Goal: Task Accomplishment & Management: Complete application form

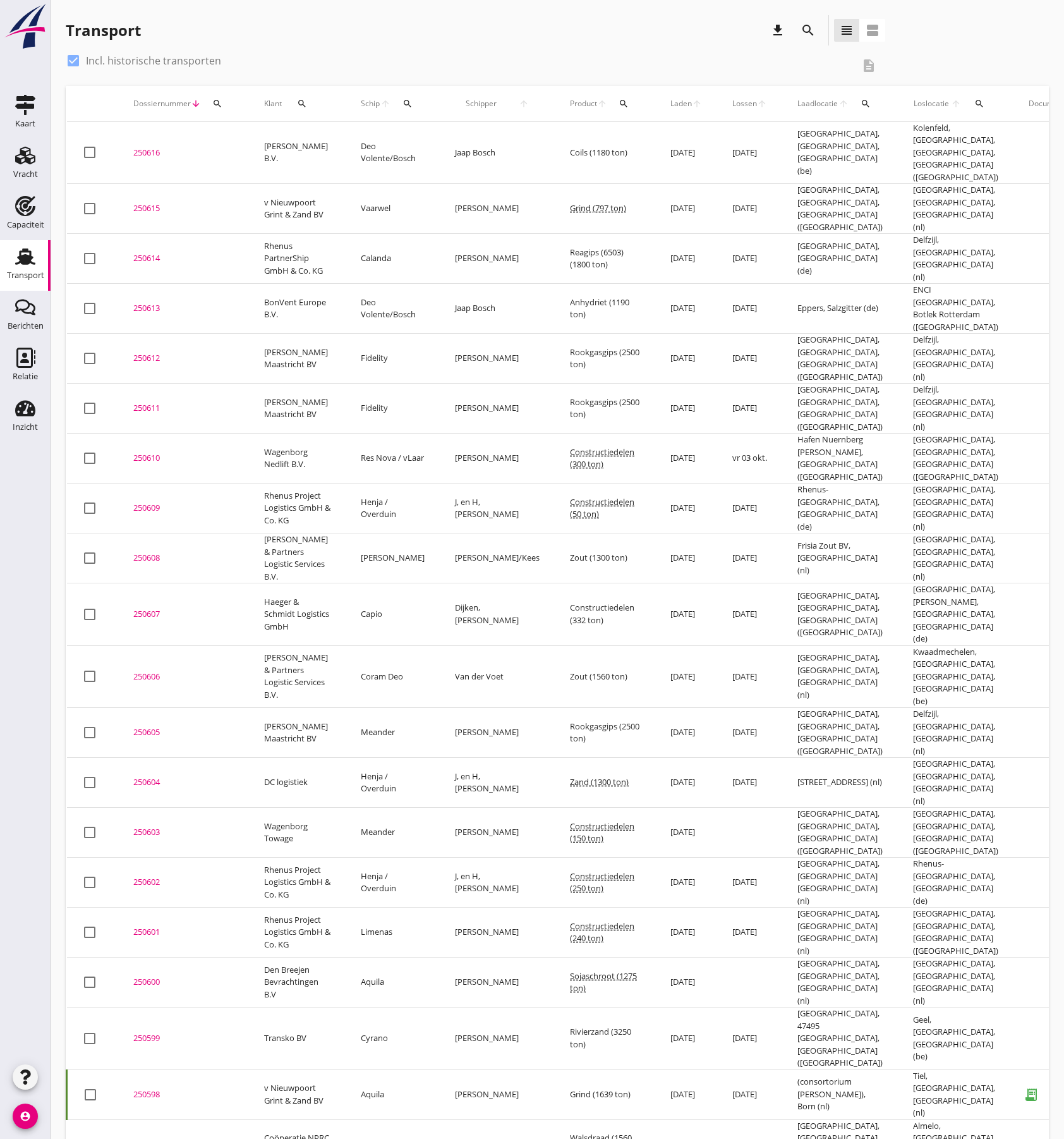
click at [154, 146] on div "250616" at bounding box center [183, 152] width 101 height 13
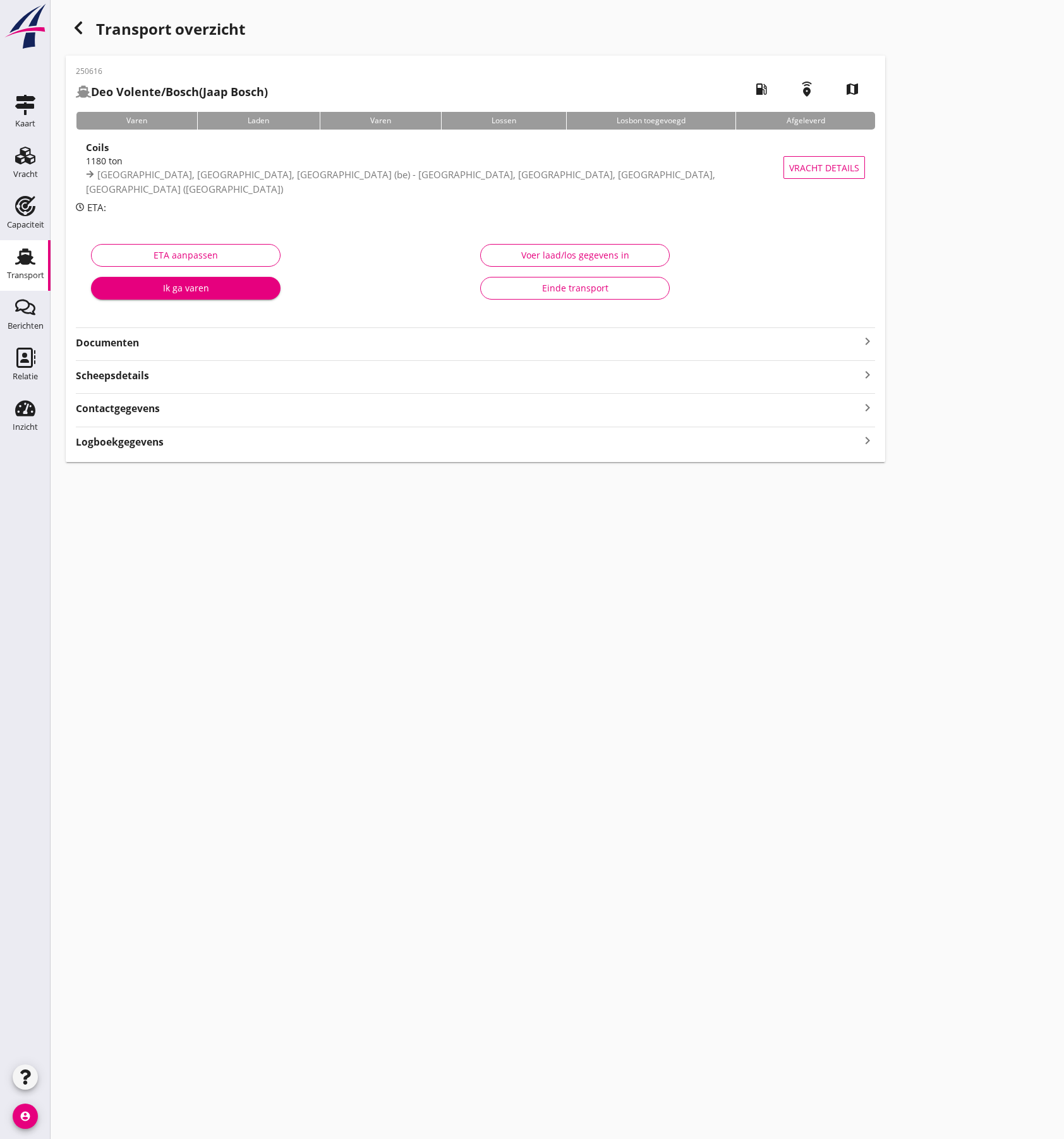
click at [178, 351] on div "250616 Deo Volente/Bosch ([PERSON_NAME]) local_gas_station emergency_share map …" at bounding box center [475, 259] width 820 height 406
click at [197, 346] on strong "Documenten" at bounding box center [467, 343] width 784 height 15
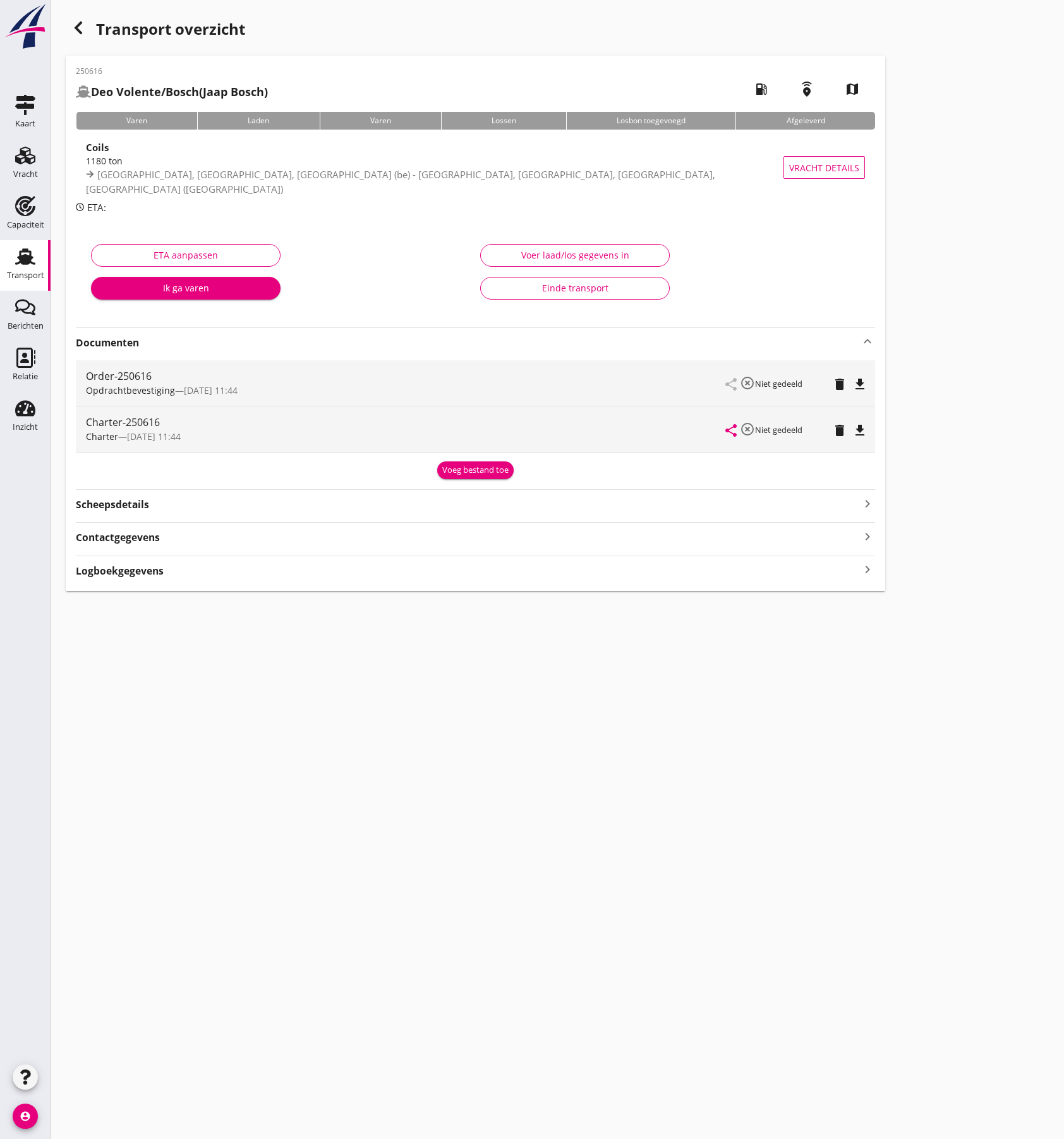
click at [857, 385] on icon "file_download" at bounding box center [860, 385] width 15 height 15
click at [852, 433] on icon "file_download" at bounding box center [860, 430] width 15 height 15
click at [18, 265] on icon "Transport" at bounding box center [25, 256] width 20 height 20
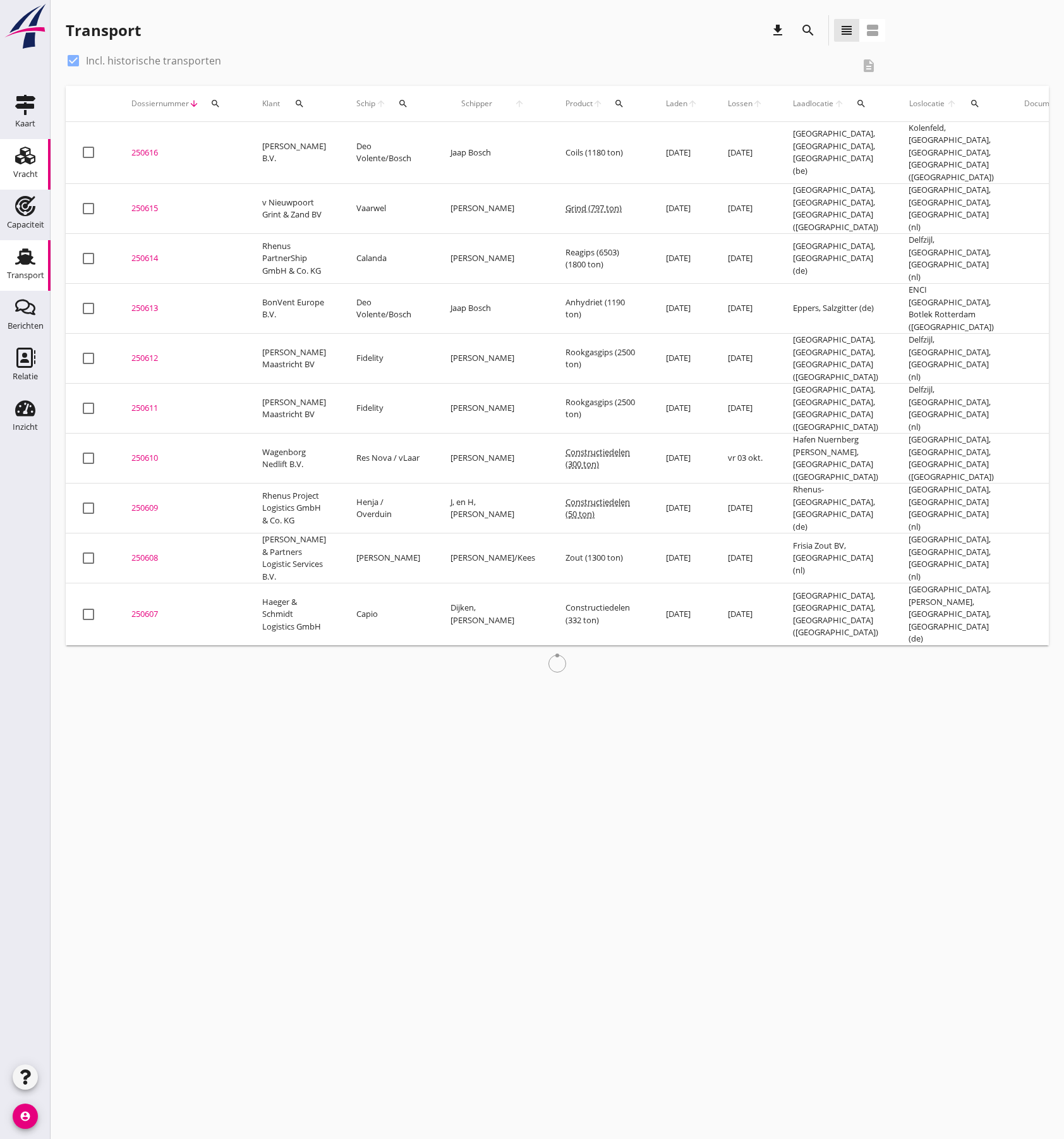
click at [39, 163] on div "Vracht" at bounding box center [25, 155] width 30 height 20
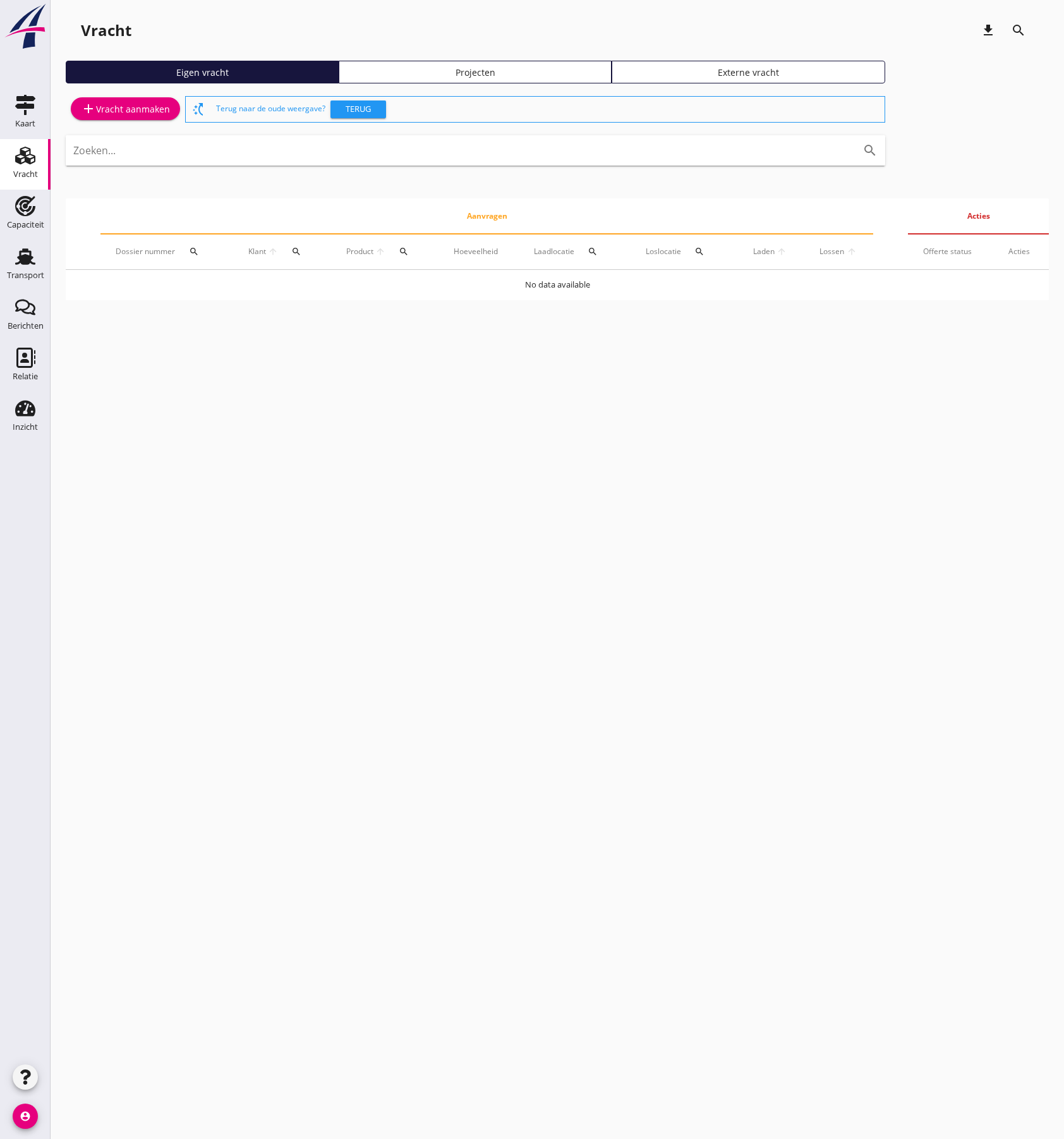
click at [139, 110] on div "add Vracht aanmaken" at bounding box center [126, 108] width 90 height 15
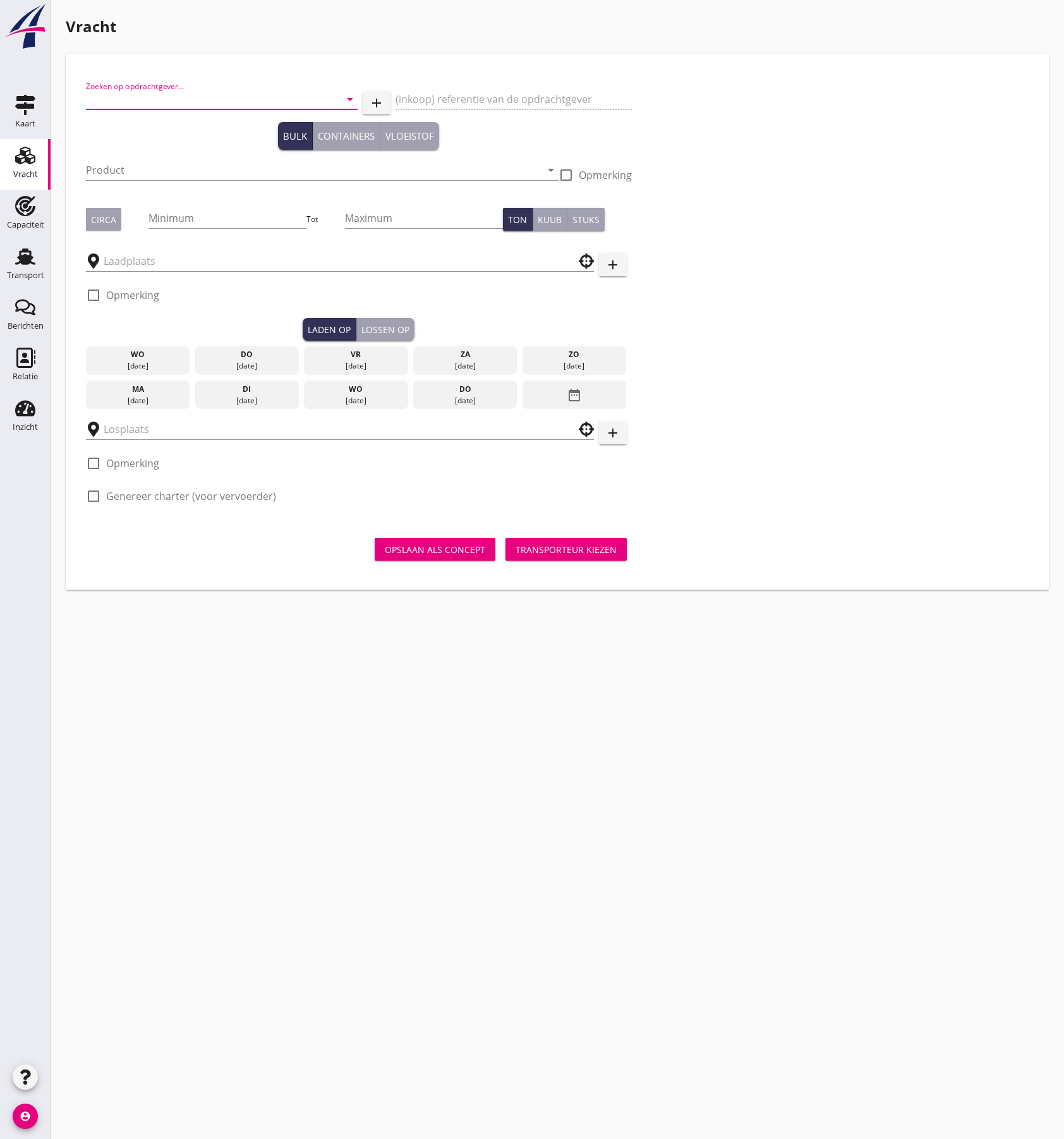
click at [192, 99] on input "Zoeken op opdrachtgever..." at bounding box center [204, 99] width 237 height 20
click at [182, 130] on div "BonVent Europe B.V." at bounding box center [222, 130] width 251 height 15
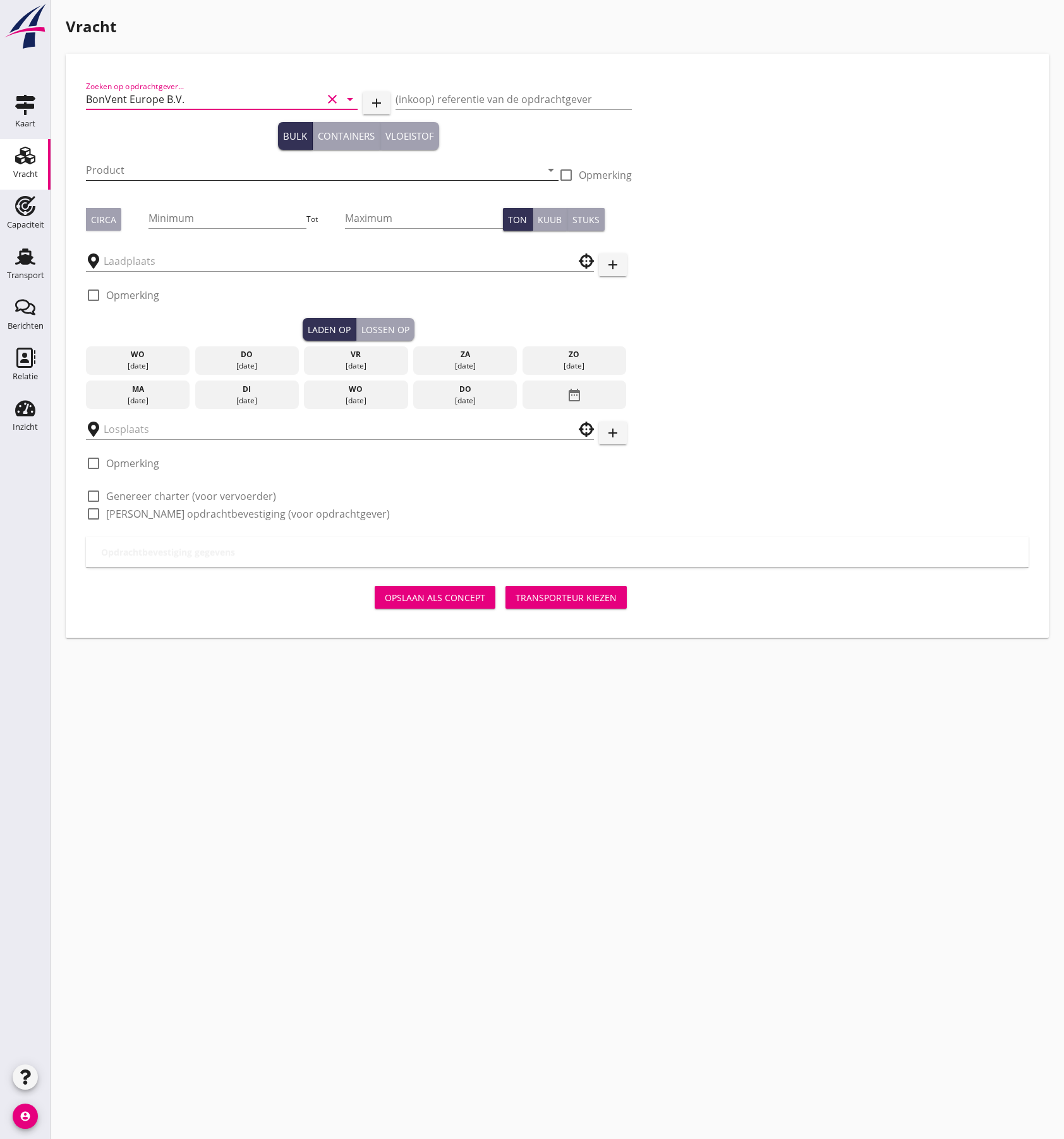
type input "BonVent Europe B.V."
click at [125, 172] on input "Product" at bounding box center [313, 170] width 455 height 20
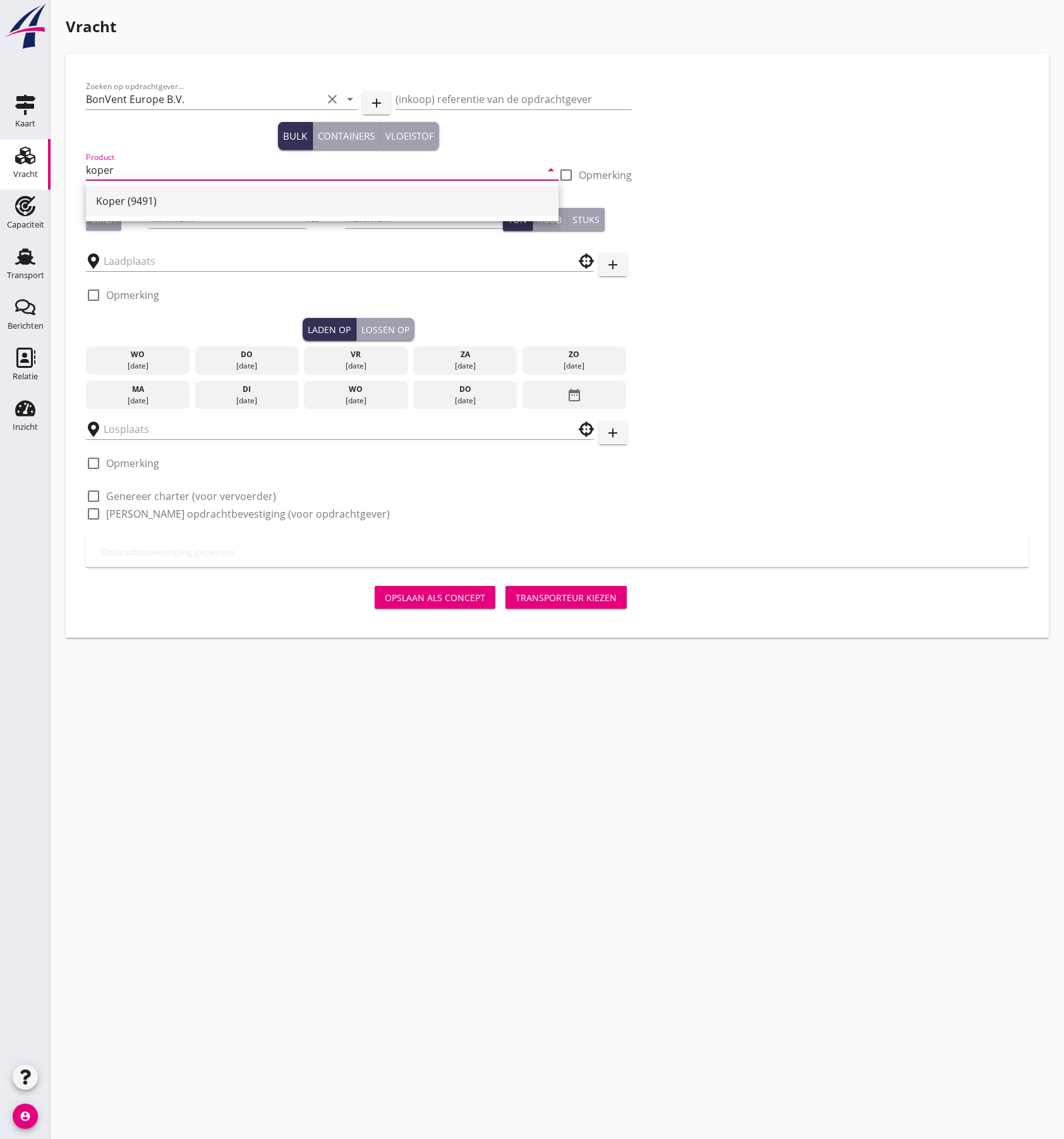
click at [117, 205] on div "Koper (9491)" at bounding box center [323, 201] width 453 height 15
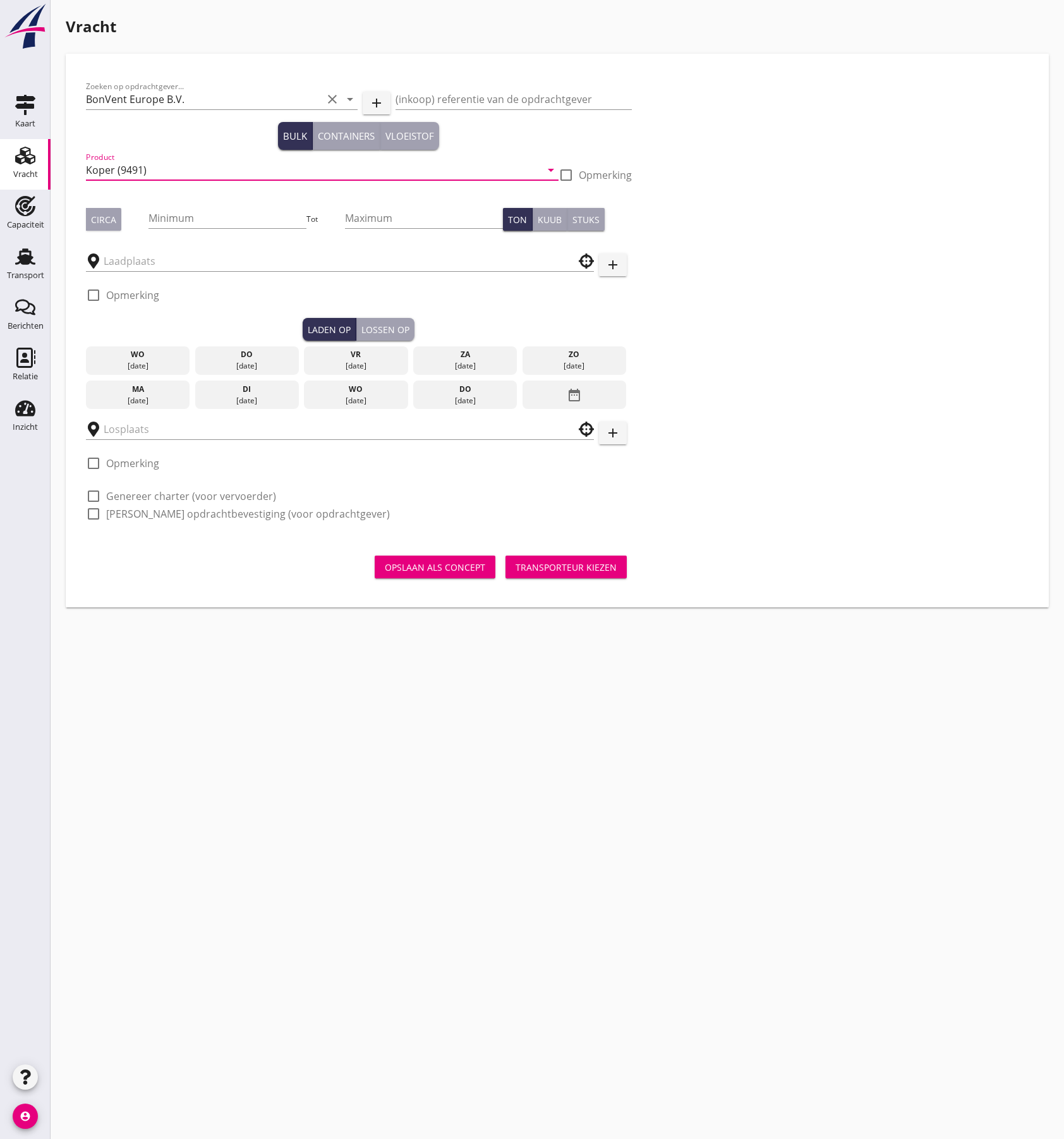
type input "Koper (9491)"
drag, startPoint x: 94, startPoint y: 218, endPoint x: 180, endPoint y: 221, distance: 86.1
click at [101, 219] on div "Circa" at bounding box center [103, 219] width 25 height 13
click at [207, 221] on input "Minimum" at bounding box center [228, 218] width 158 height 20
type input "1200"
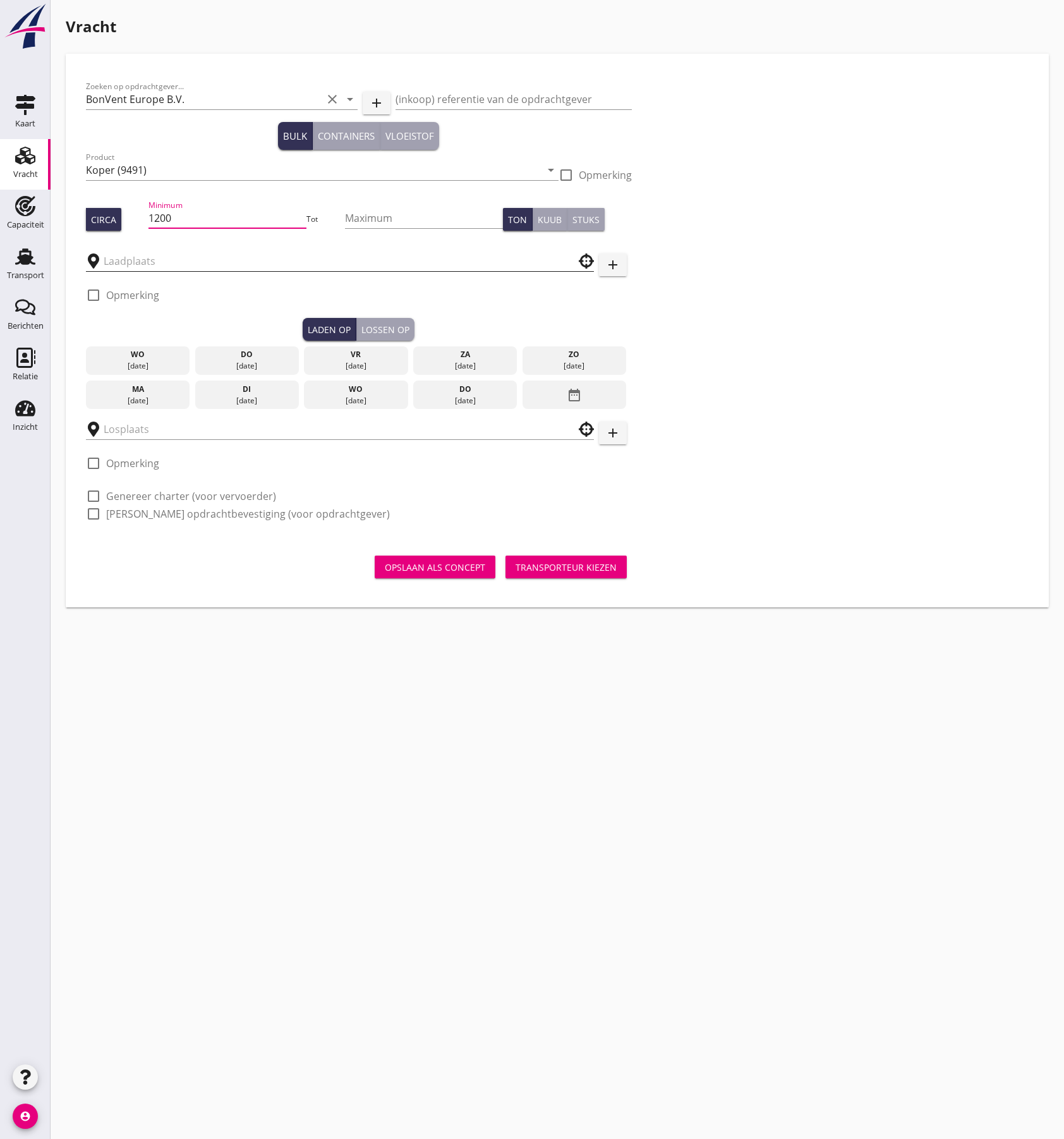
click at [149, 259] on input "text" at bounding box center [331, 260] width 455 height 20
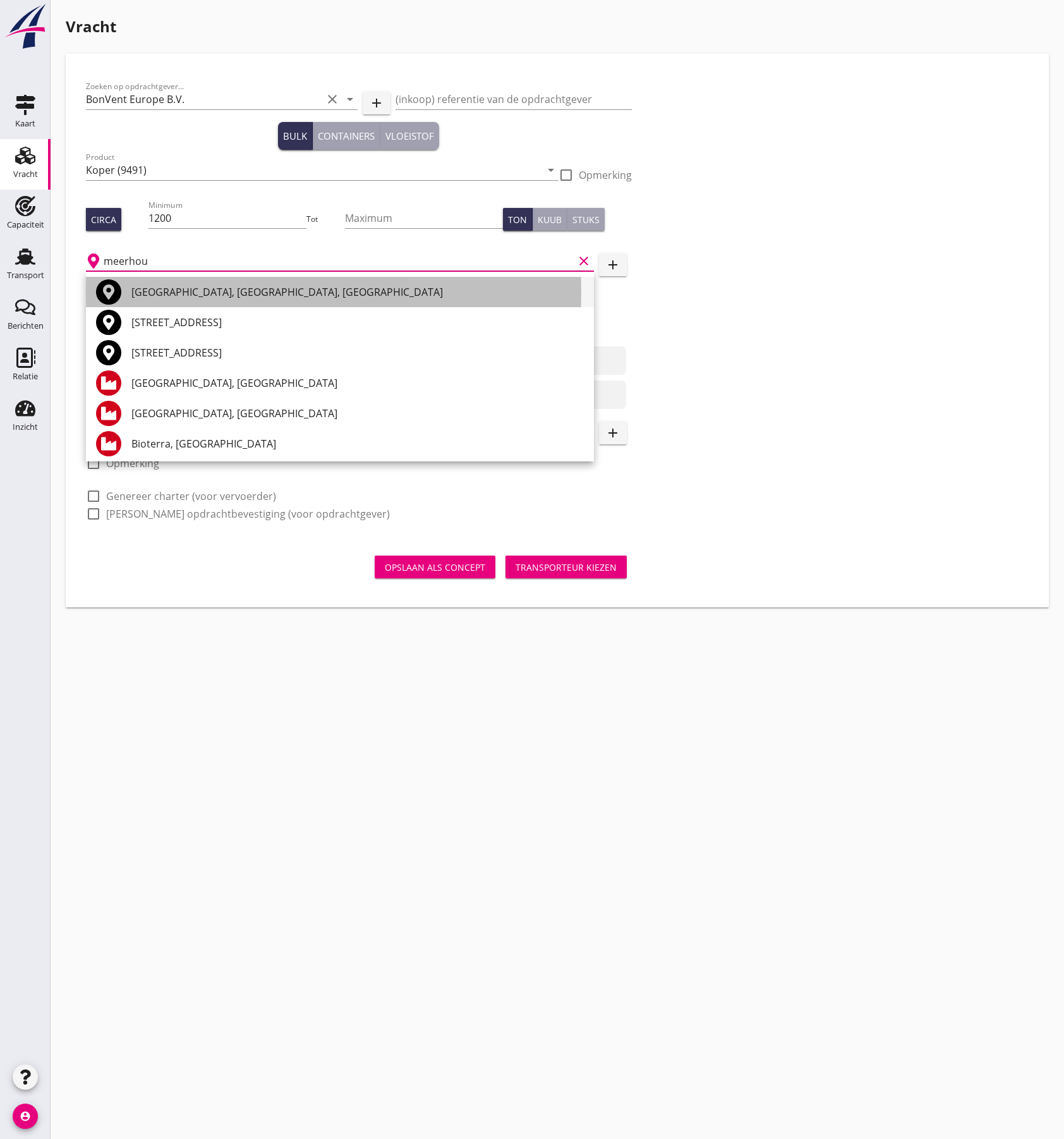
click at [193, 297] on div "[GEOGRAPHIC_DATA], [GEOGRAPHIC_DATA], [GEOGRAPHIC_DATA]" at bounding box center [358, 292] width 453 height 15
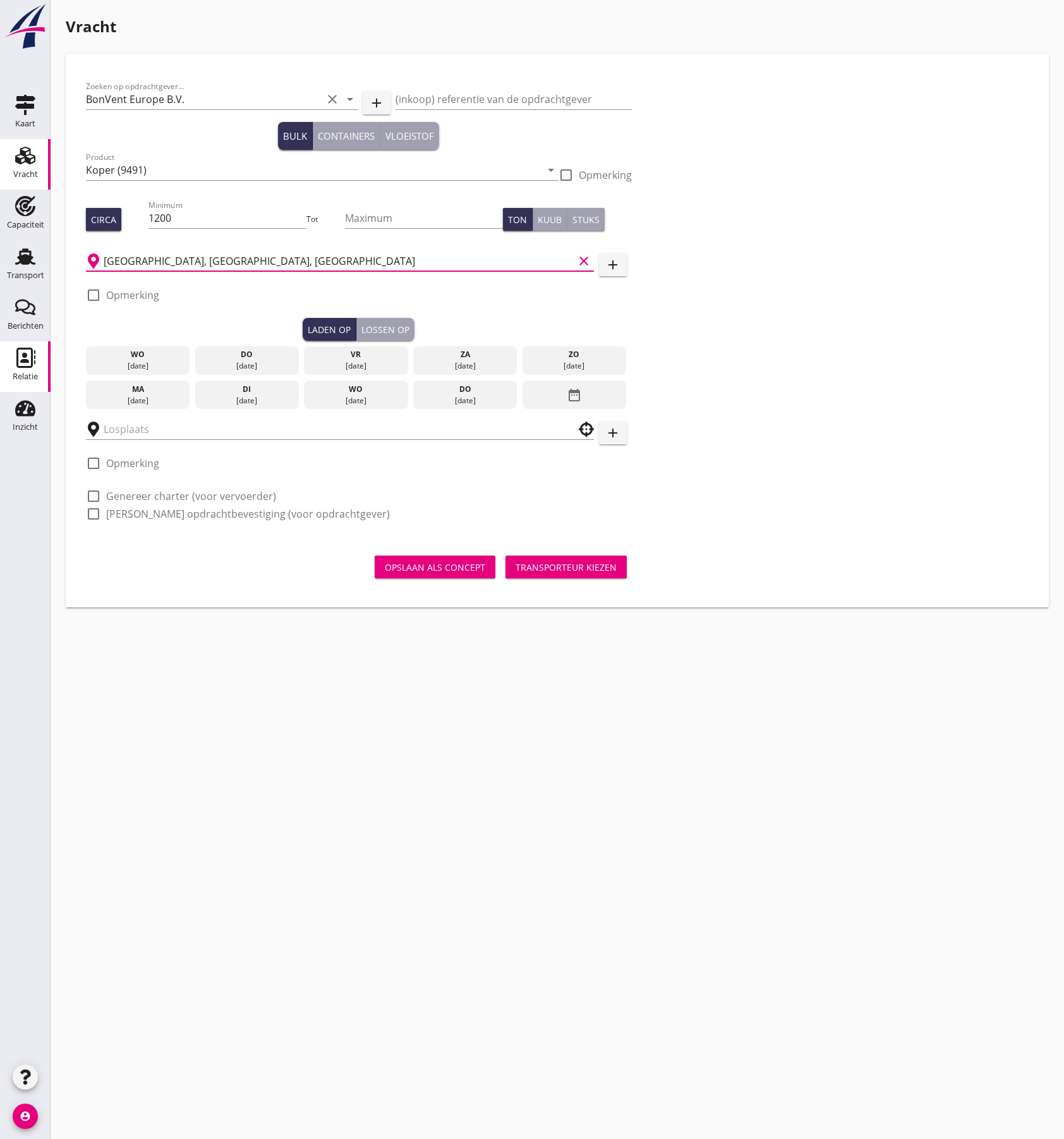
type input "[GEOGRAPHIC_DATA], [GEOGRAPHIC_DATA], [GEOGRAPHIC_DATA]"
click at [127, 294] on label "Opmerking" at bounding box center [133, 295] width 53 height 13
checkbox input "true"
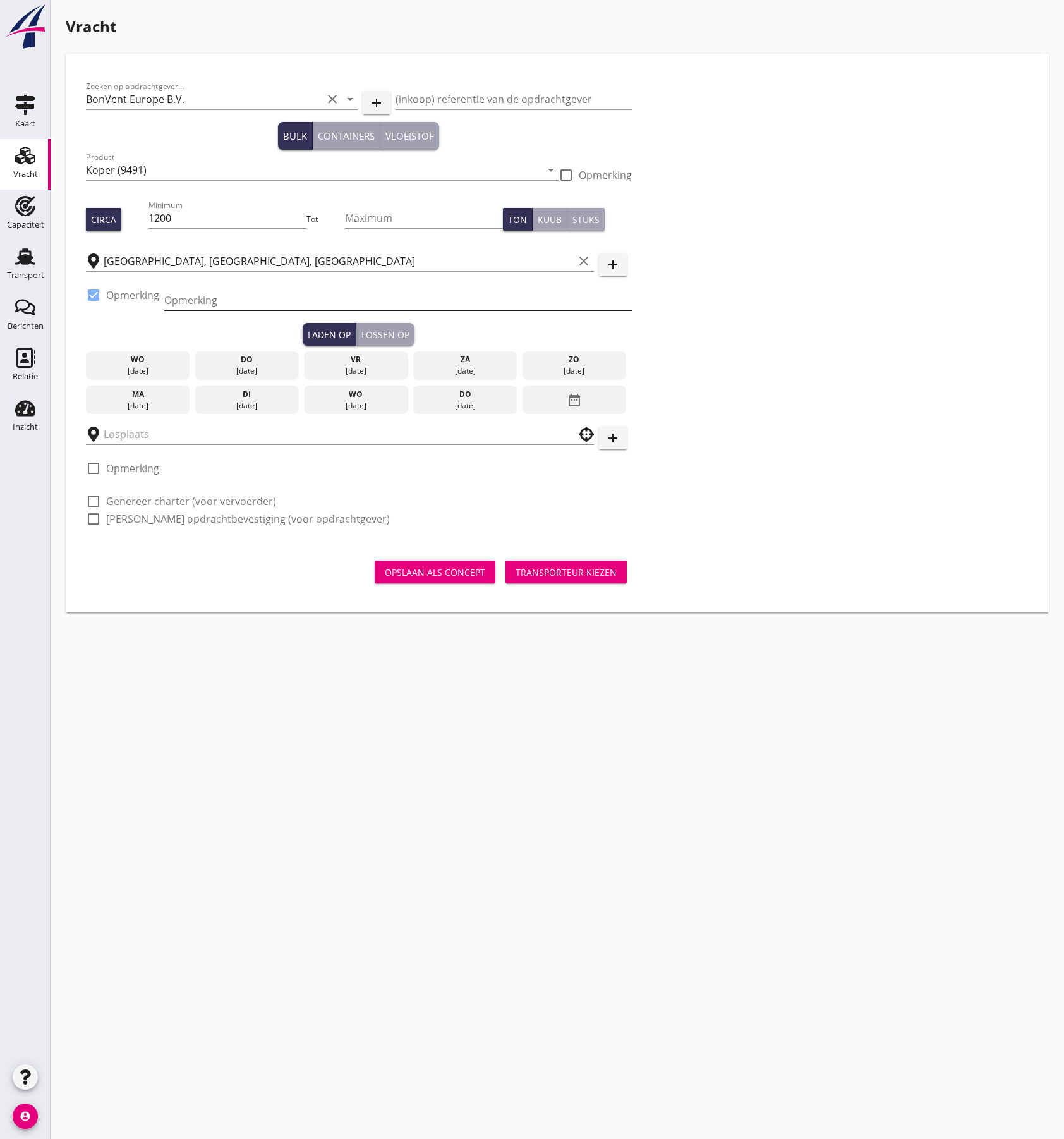
click at [197, 304] on input "Opmerking" at bounding box center [398, 300] width 467 height 20
paste input "0032 14 283422"
type input "0032 14 283422"
click at [197, 439] on input "text" at bounding box center [331, 434] width 455 height 20
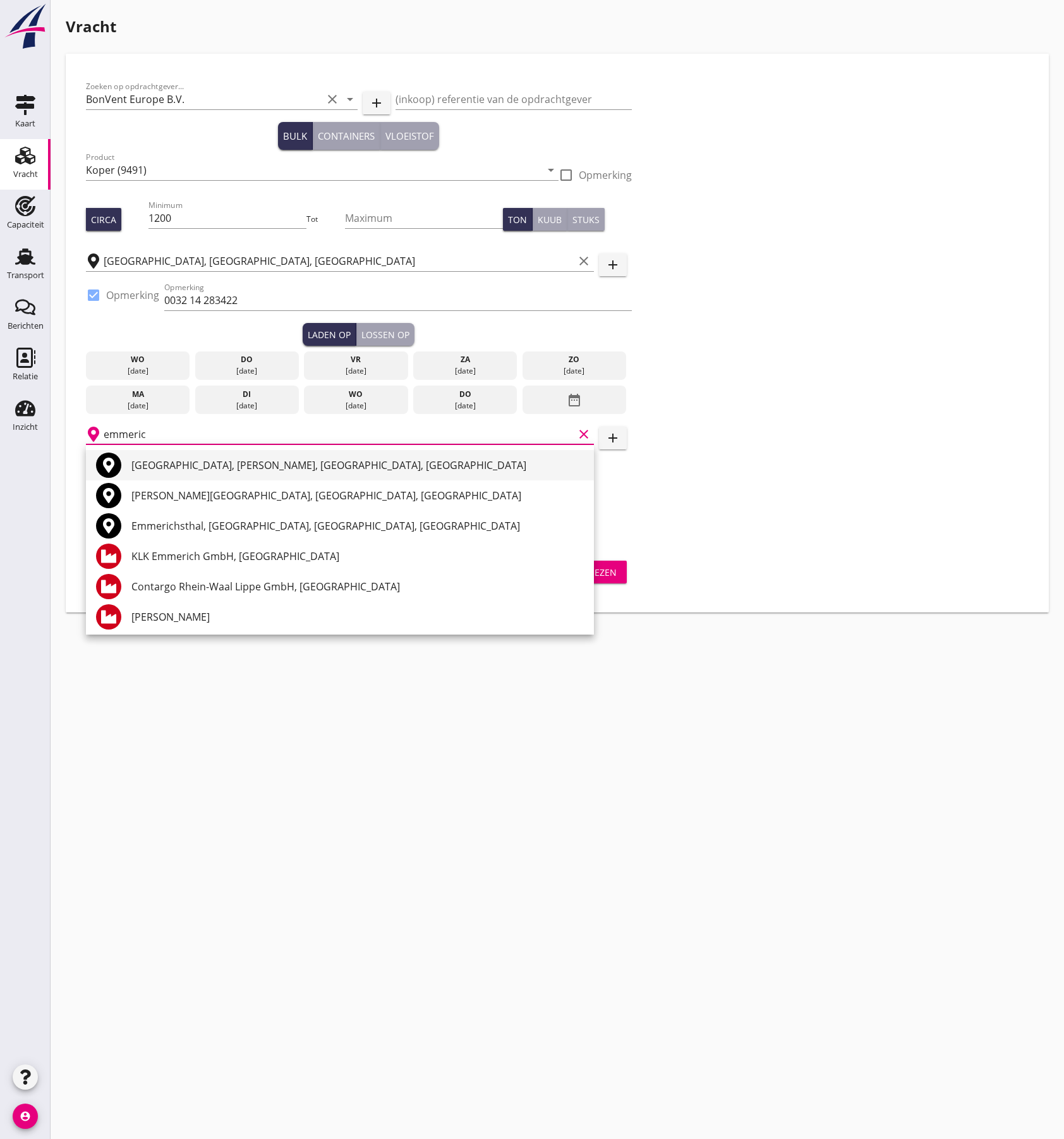
click at [193, 454] on div "[GEOGRAPHIC_DATA], [PERSON_NAME], [GEOGRAPHIC_DATA], [GEOGRAPHIC_DATA]" at bounding box center [358, 465] width 453 height 30
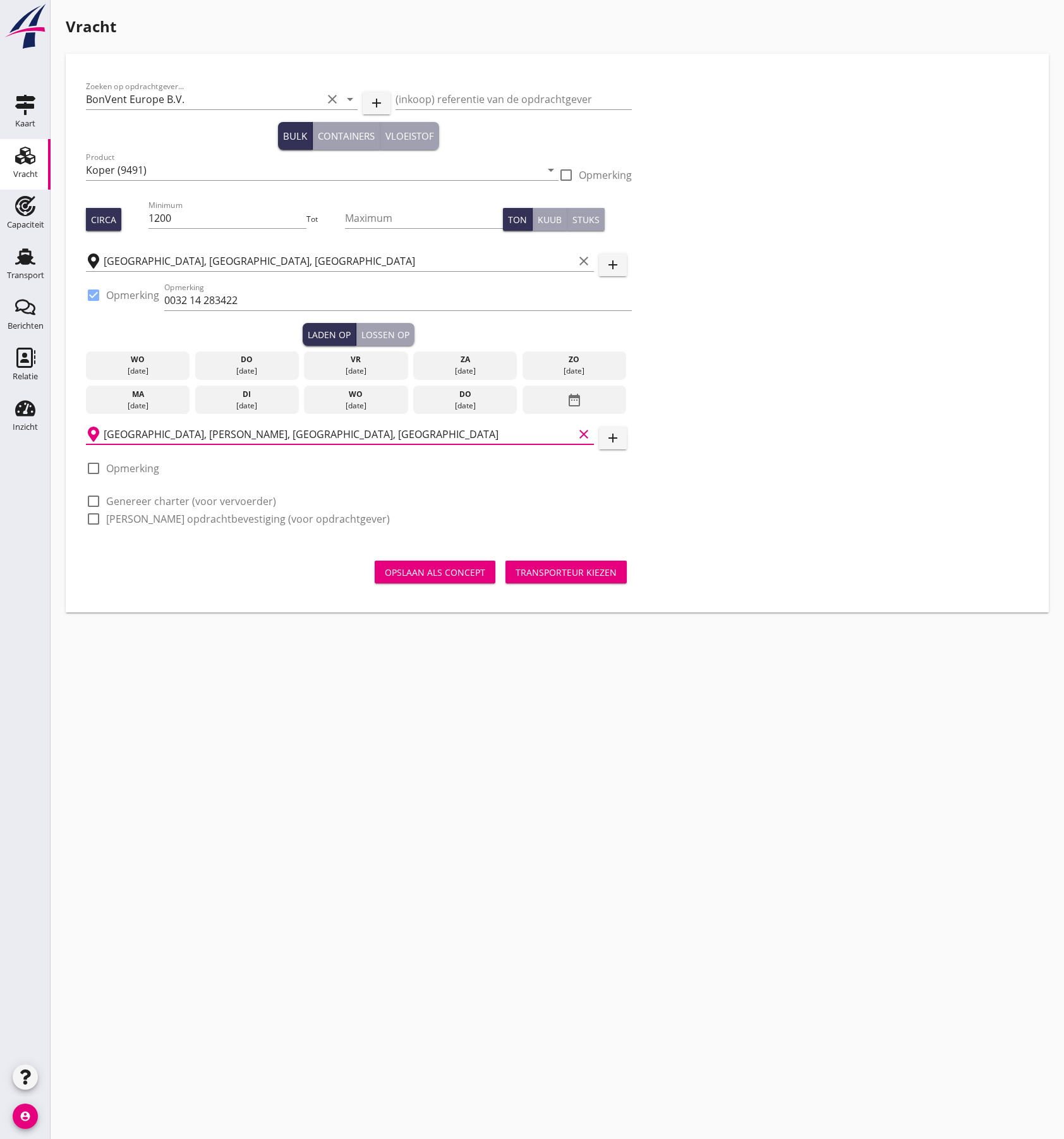
type input "[GEOGRAPHIC_DATA], [PERSON_NAME], [GEOGRAPHIC_DATA], [GEOGRAPHIC_DATA]"
click at [134, 468] on label "Opmerking" at bounding box center [133, 468] width 53 height 13
checkbox input "true"
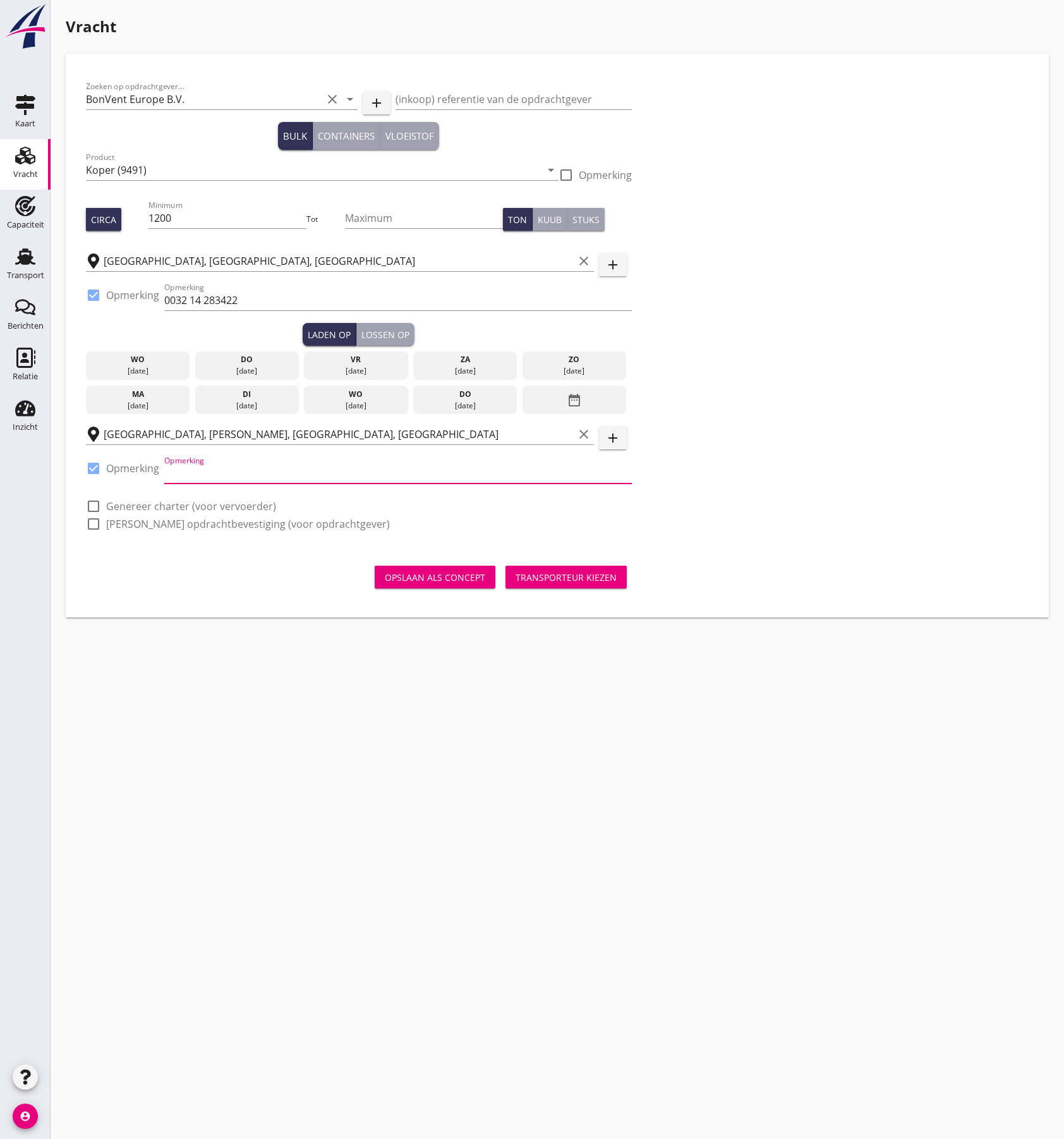
click at [216, 479] on input "Opmerking" at bounding box center [398, 473] width 467 height 20
paste input "0049282278044"
type input "0049282278044"
click at [109, 508] on label "Genereer charter (voor vervoerder)" at bounding box center [190, 506] width 170 height 13
checkbox input "true"
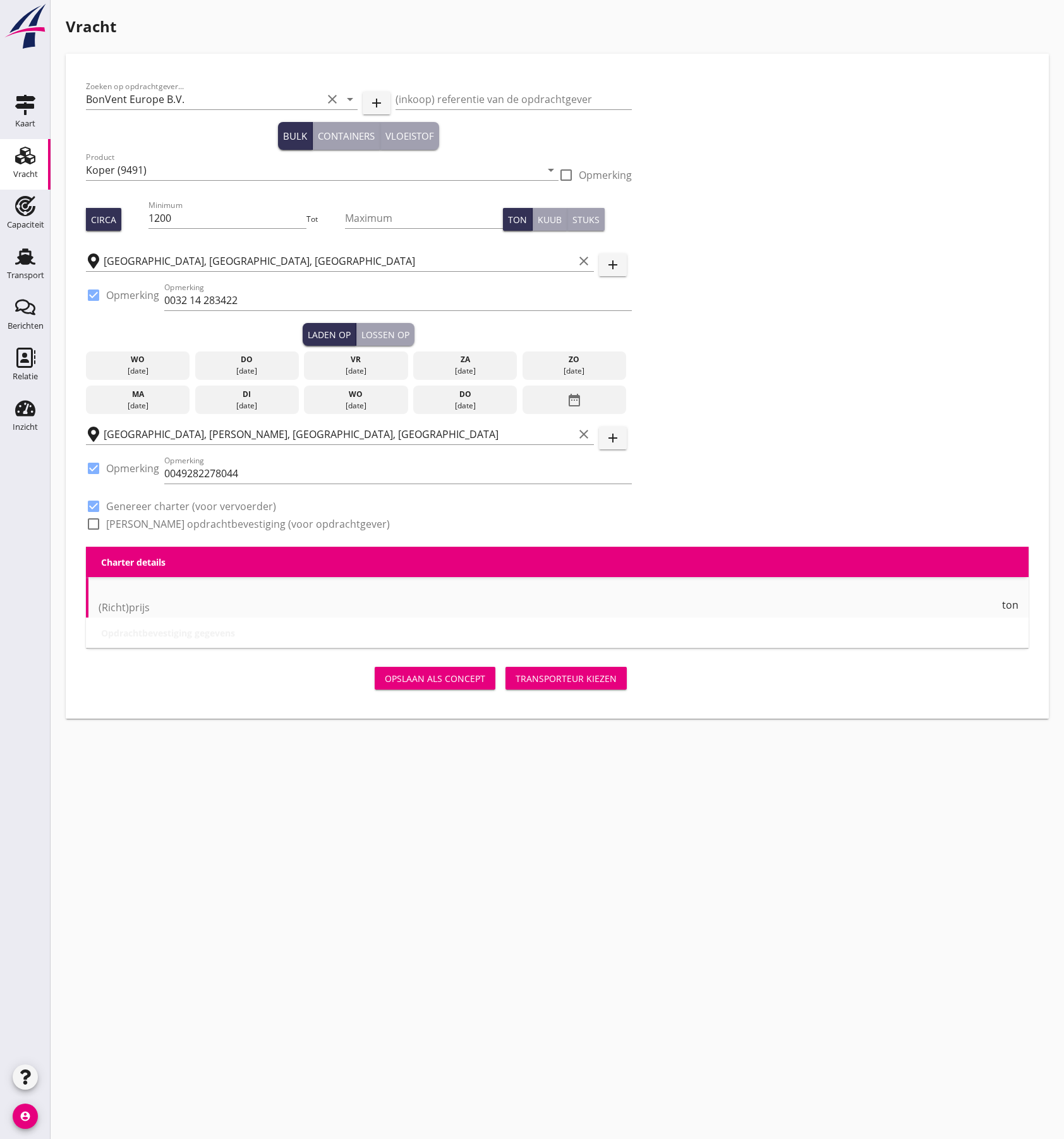
click at [97, 522] on div at bounding box center [93, 523] width 22 height 22
checkbox input "true"
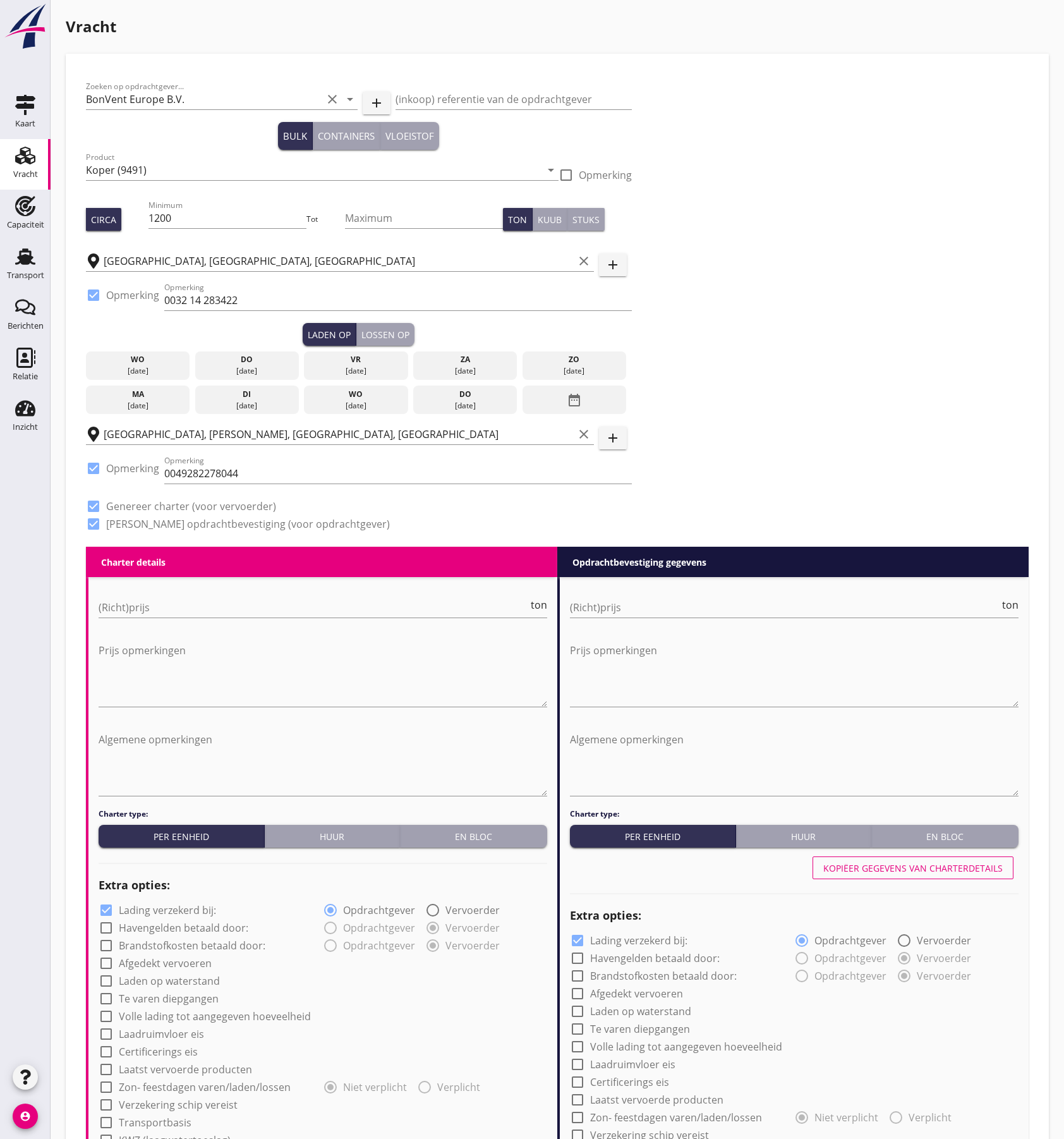
click at [362, 403] on div "[DATE]" at bounding box center [356, 405] width 98 height 11
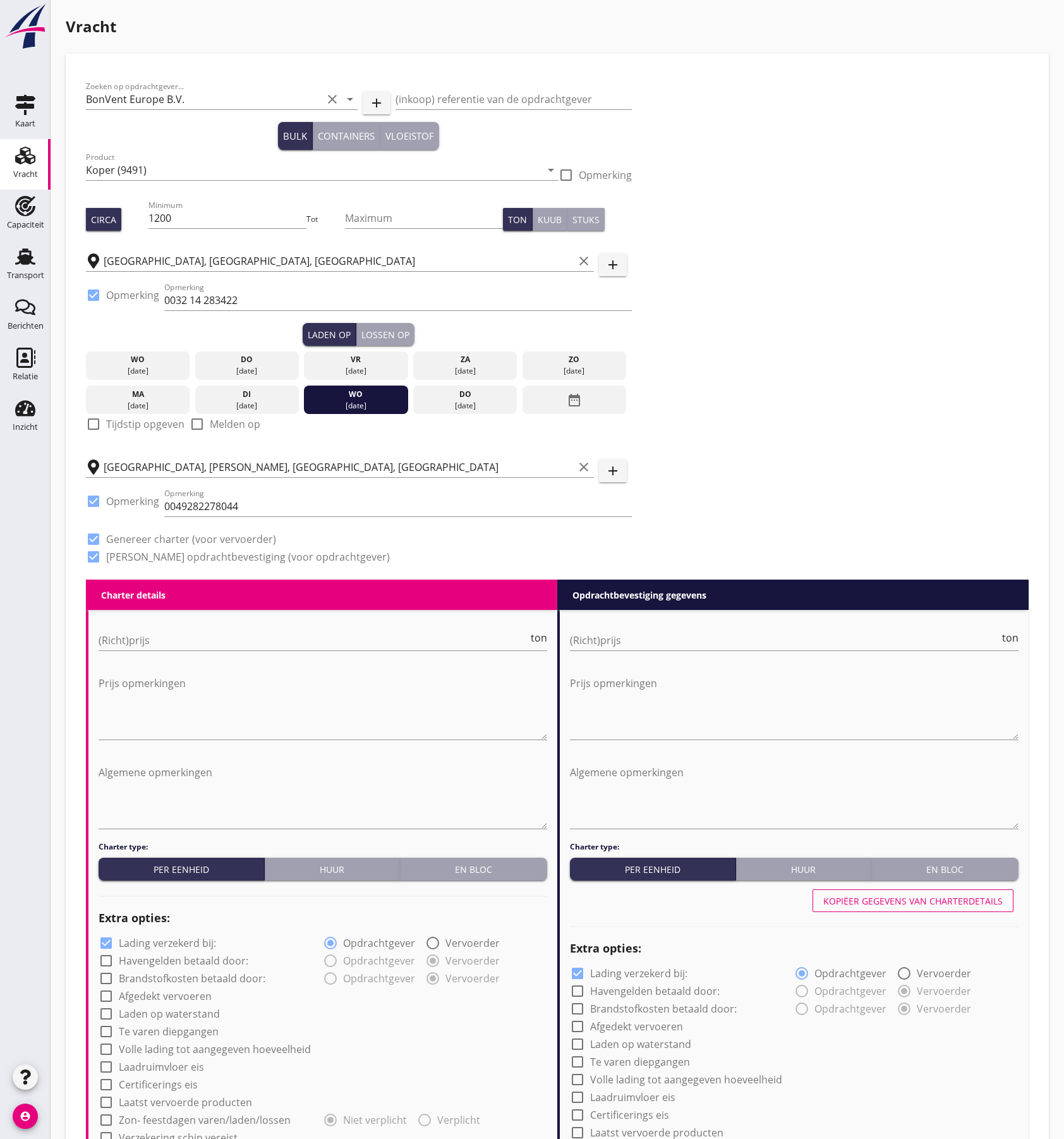
click at [137, 427] on label "Tijdstip opgeven" at bounding box center [145, 424] width 78 height 13
checkbox input "true"
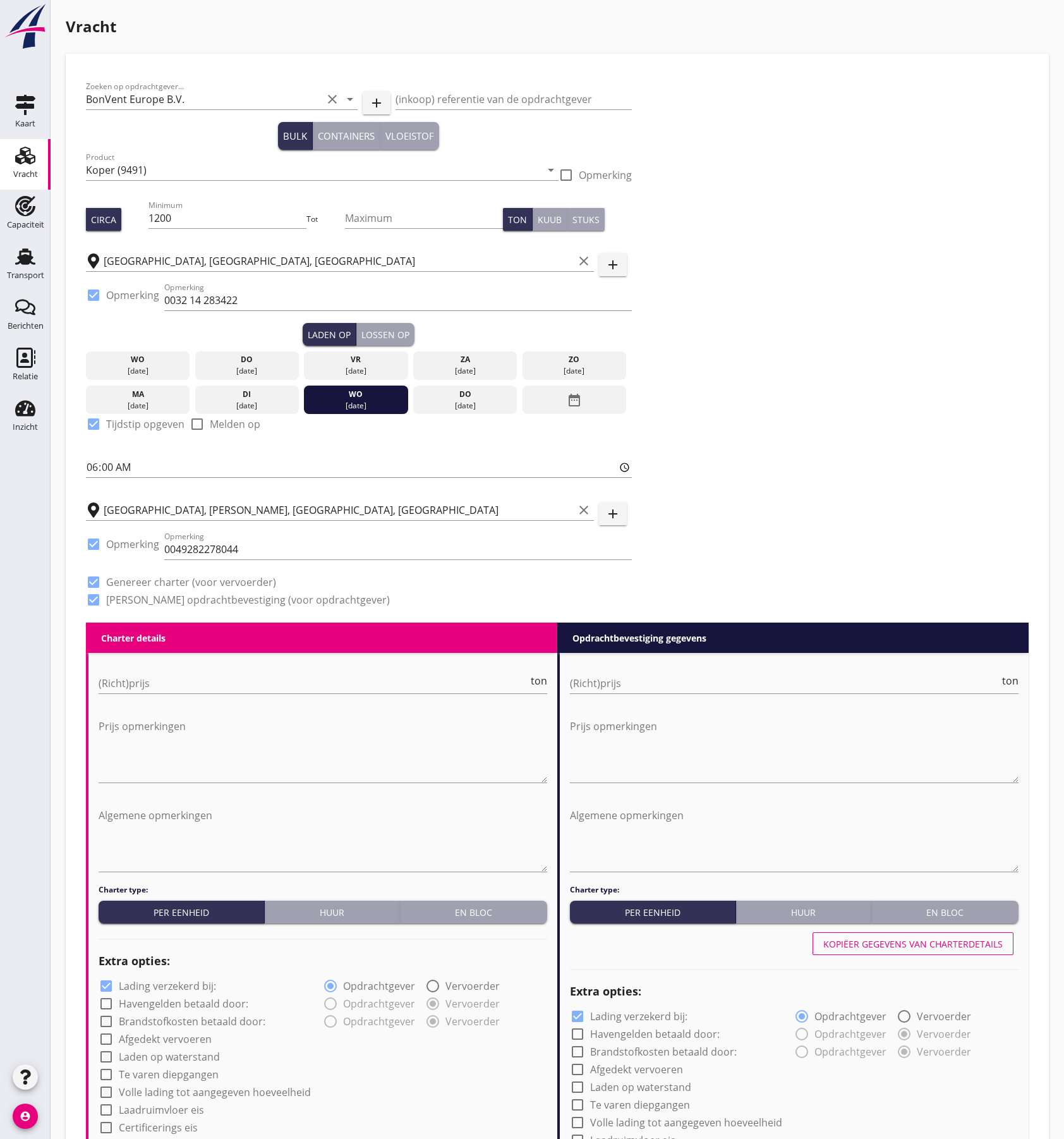
click at [391, 331] on div "Lossen op" at bounding box center [386, 334] width 48 height 13
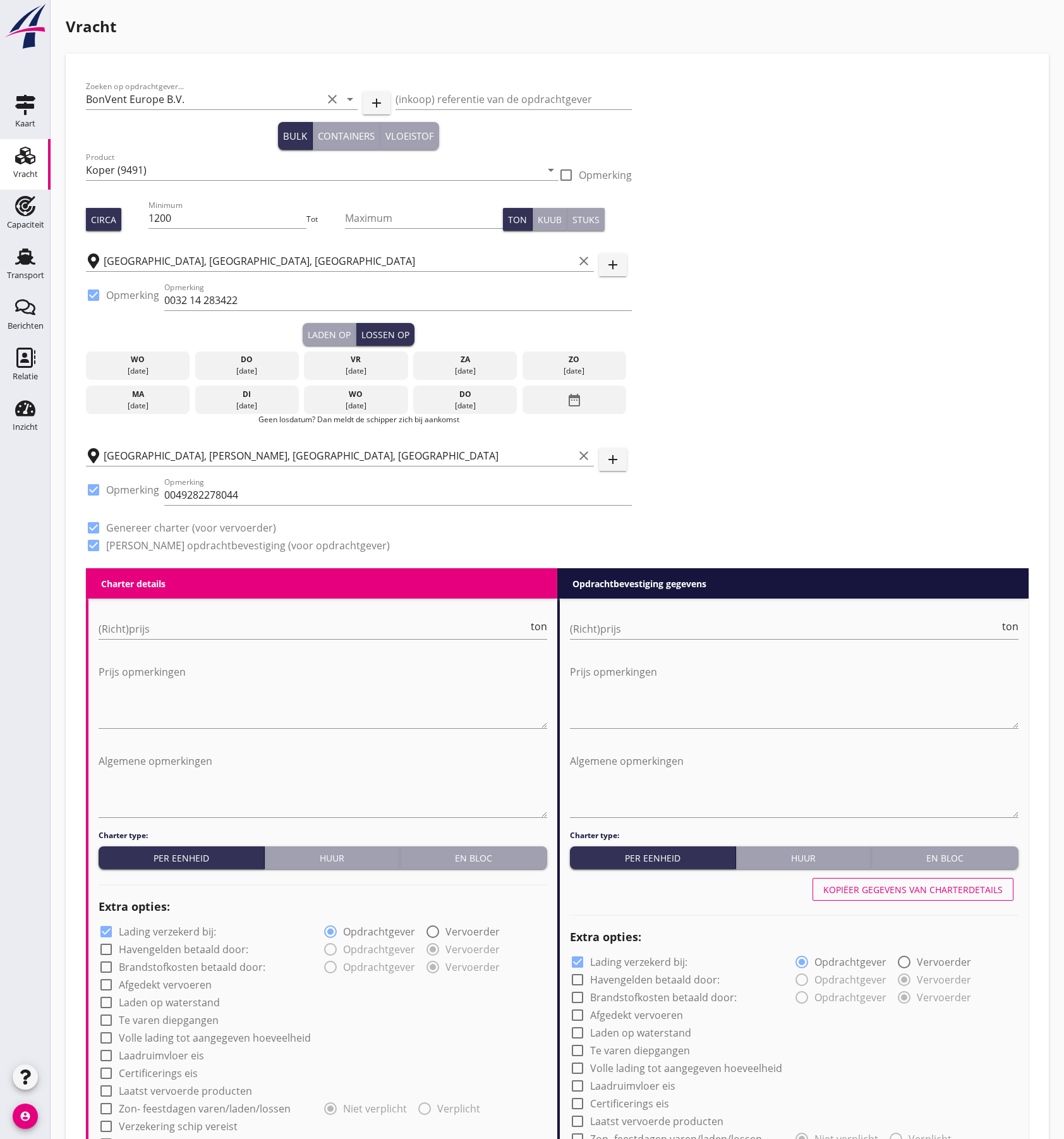
click at [541, 397] on div "date_range" at bounding box center [574, 400] width 103 height 29
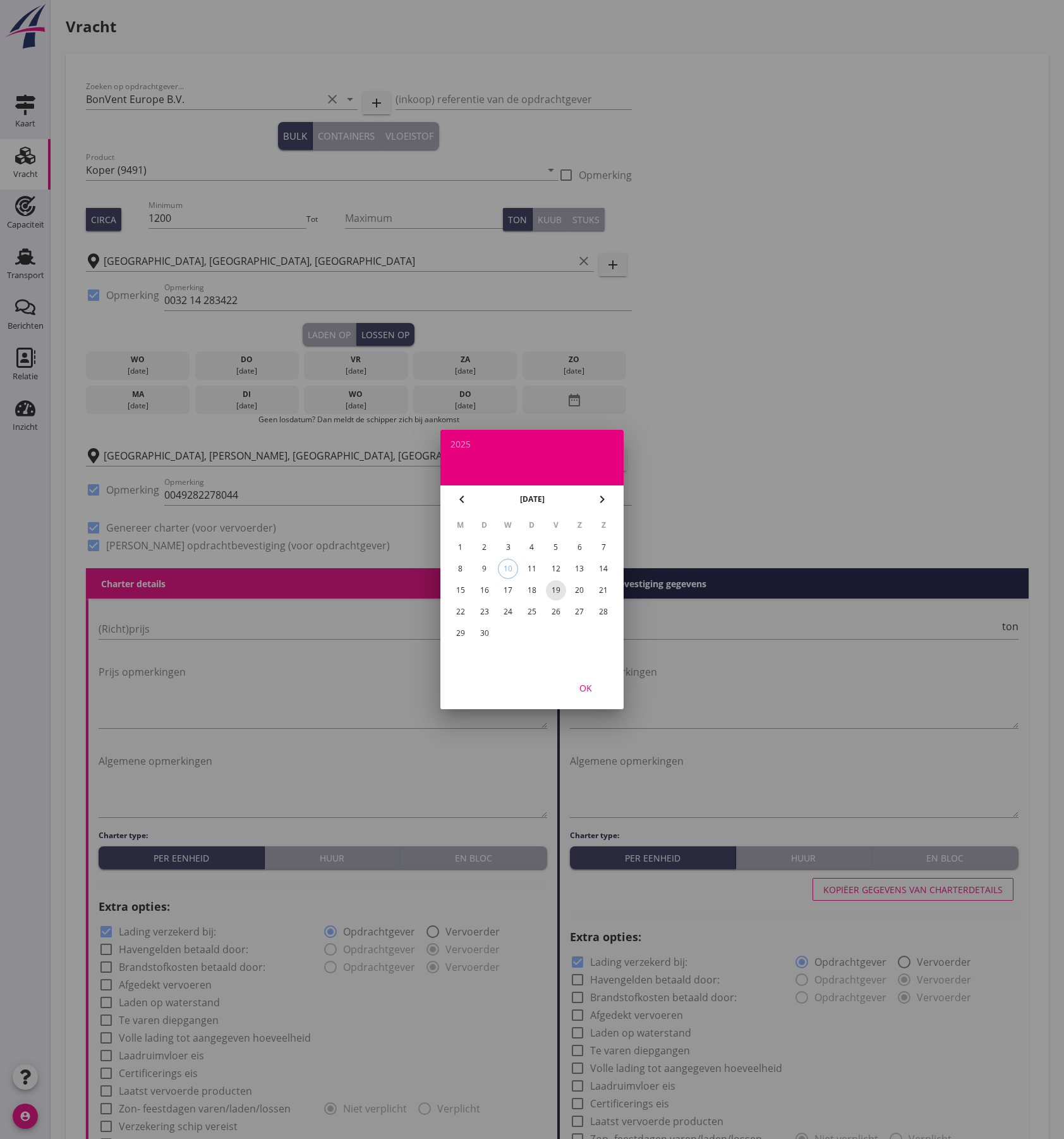
drag, startPoint x: 555, startPoint y: 589, endPoint x: 572, endPoint y: 610, distance: 27.0
click at [557, 589] on div "19" at bounding box center [555, 590] width 20 height 20
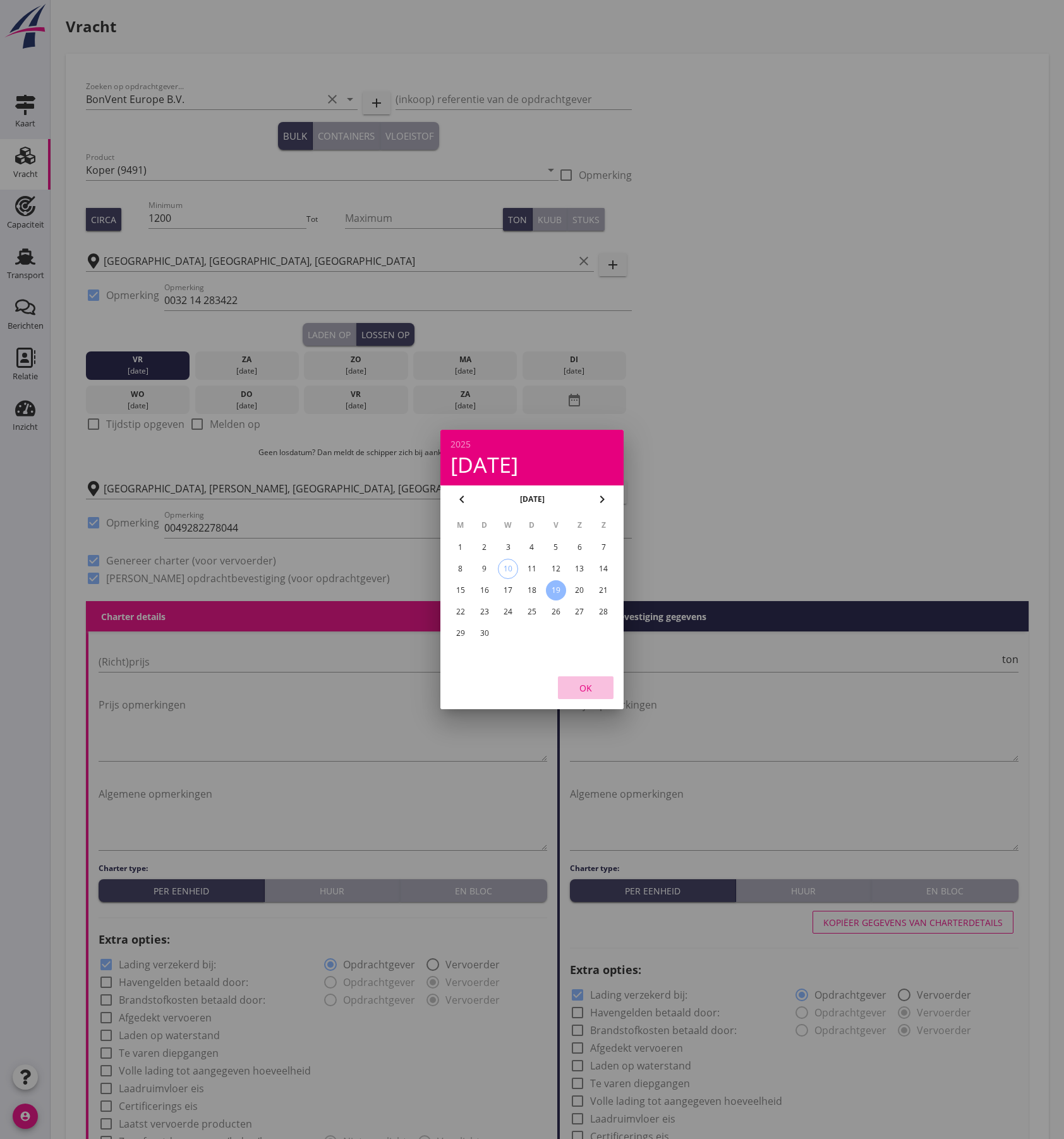
click at [584, 684] on div "OK" at bounding box center [585, 687] width 35 height 13
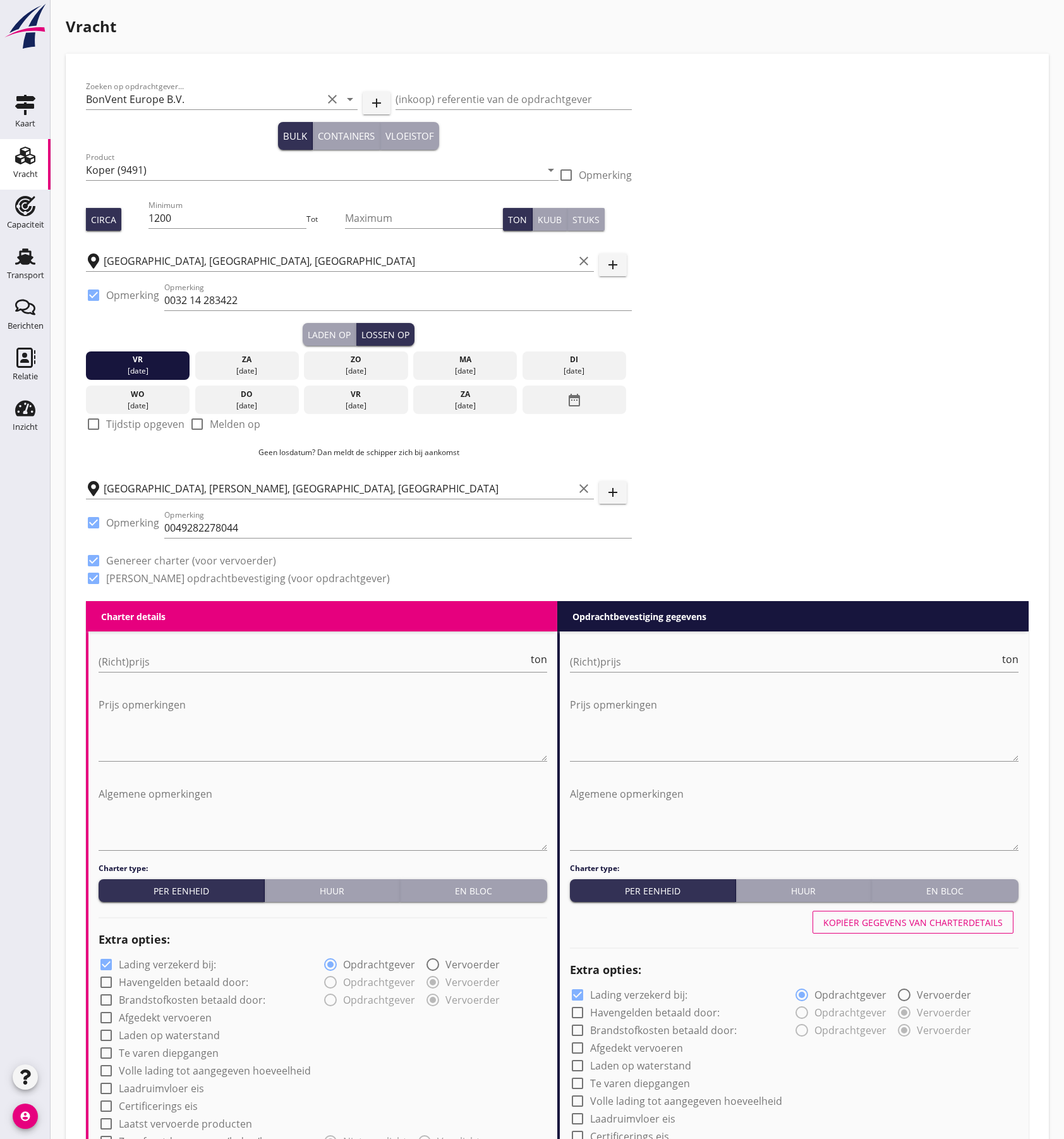
click at [112, 423] on label "Tijdstip opgeven" at bounding box center [145, 424] width 78 height 13
checkbox input "true"
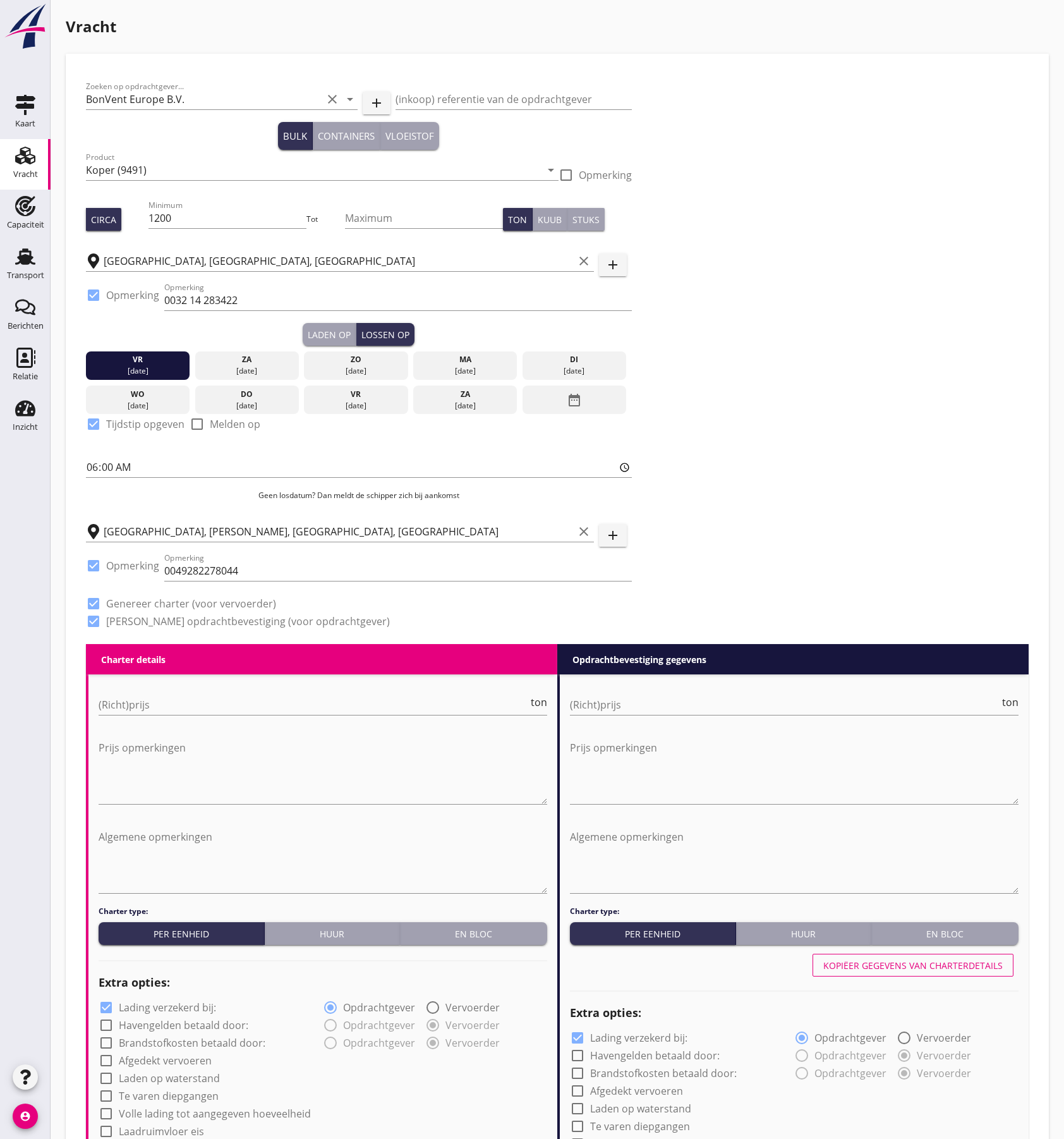
click at [761, 419] on div "Zoeken op opdrachtgever... BonVent Europe B.V. clear arrow_drop_down add (inkoo…" at bounding box center [557, 359] width 953 height 570
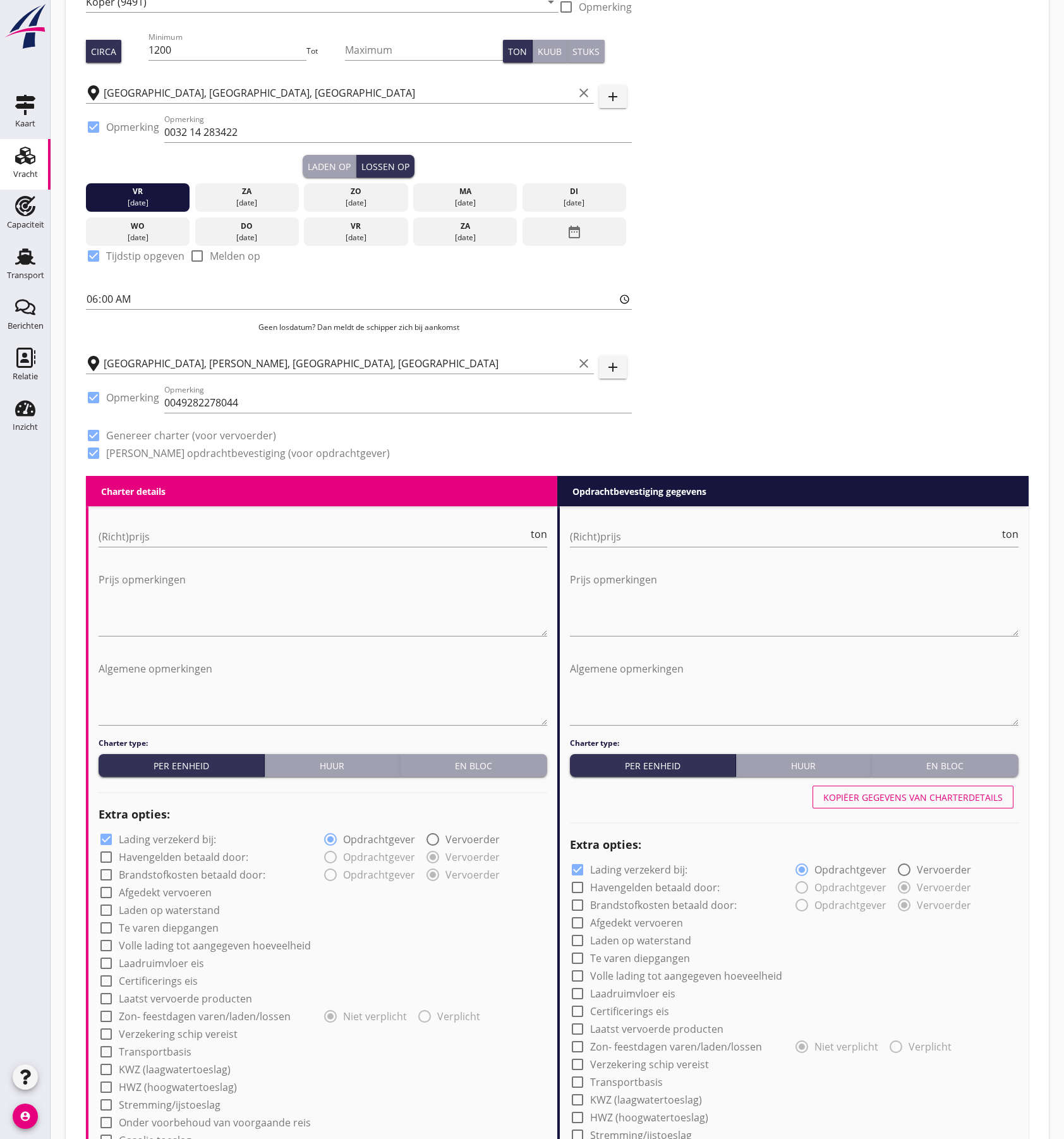
scroll to position [421, 0]
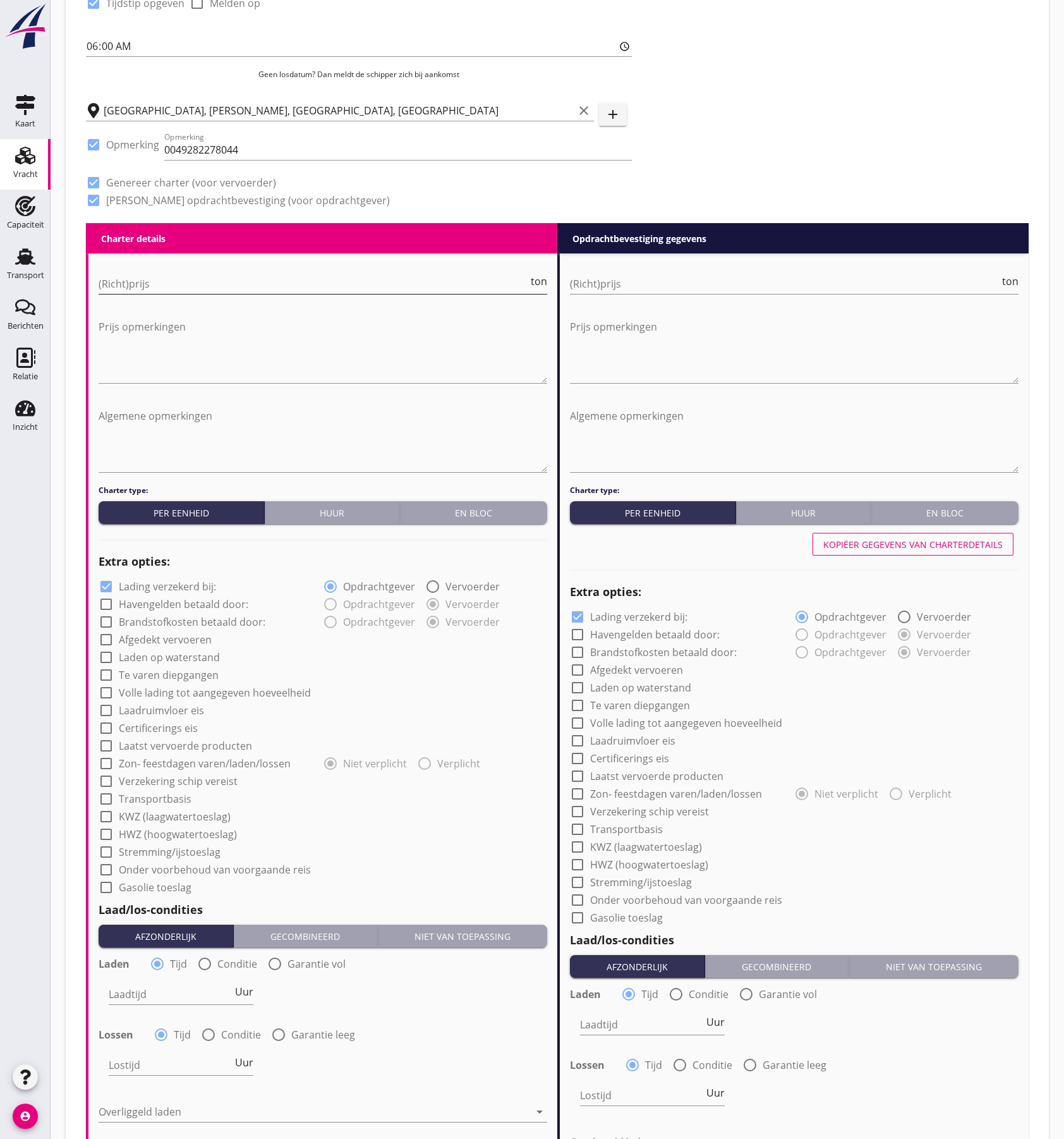
click at [180, 284] on input "(Richt)prijs" at bounding box center [313, 283] width 430 height 20
type input "6"
type input "6.5"
click at [608, 282] on input "(Richt)prijs" at bounding box center [784, 283] width 430 height 20
type input "6"
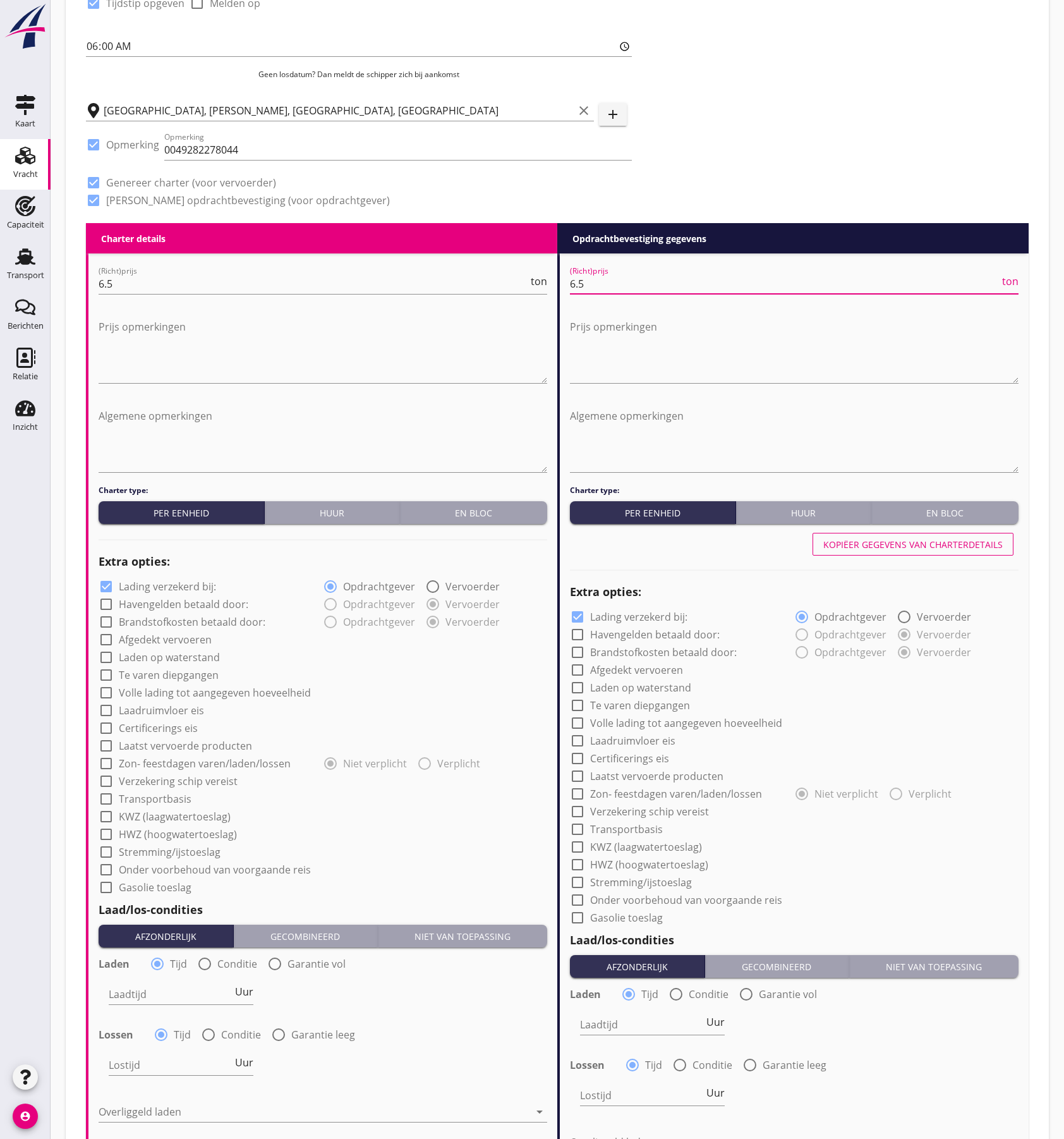
type input "6.5"
click at [113, 594] on div at bounding box center [106, 586] width 22 height 22
checkbox input "false"
click at [105, 777] on div at bounding box center [106, 781] width 22 height 22
checkbox input "true"
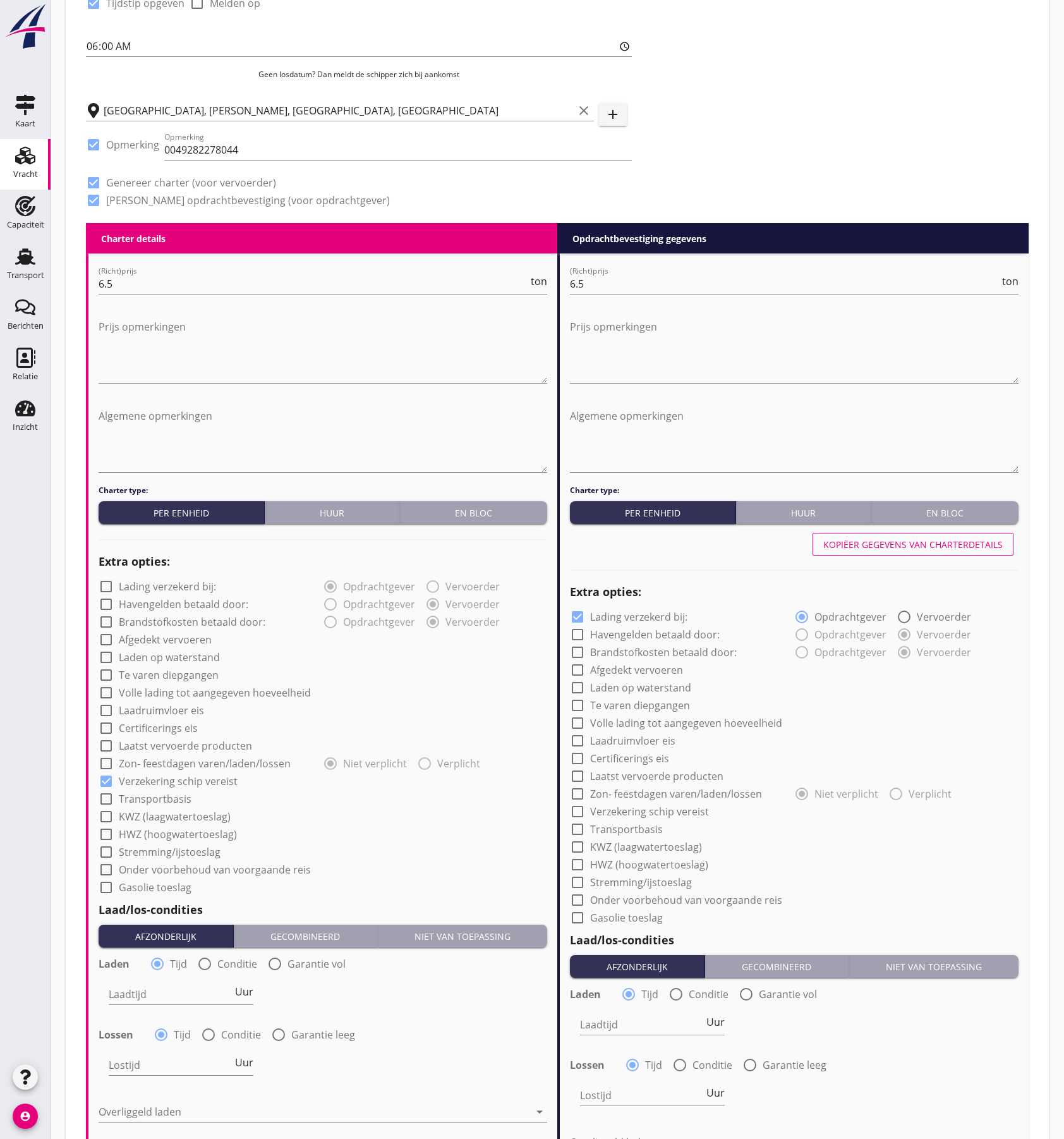
click at [108, 797] on div at bounding box center [106, 799] width 22 height 22
checkbox input "true"
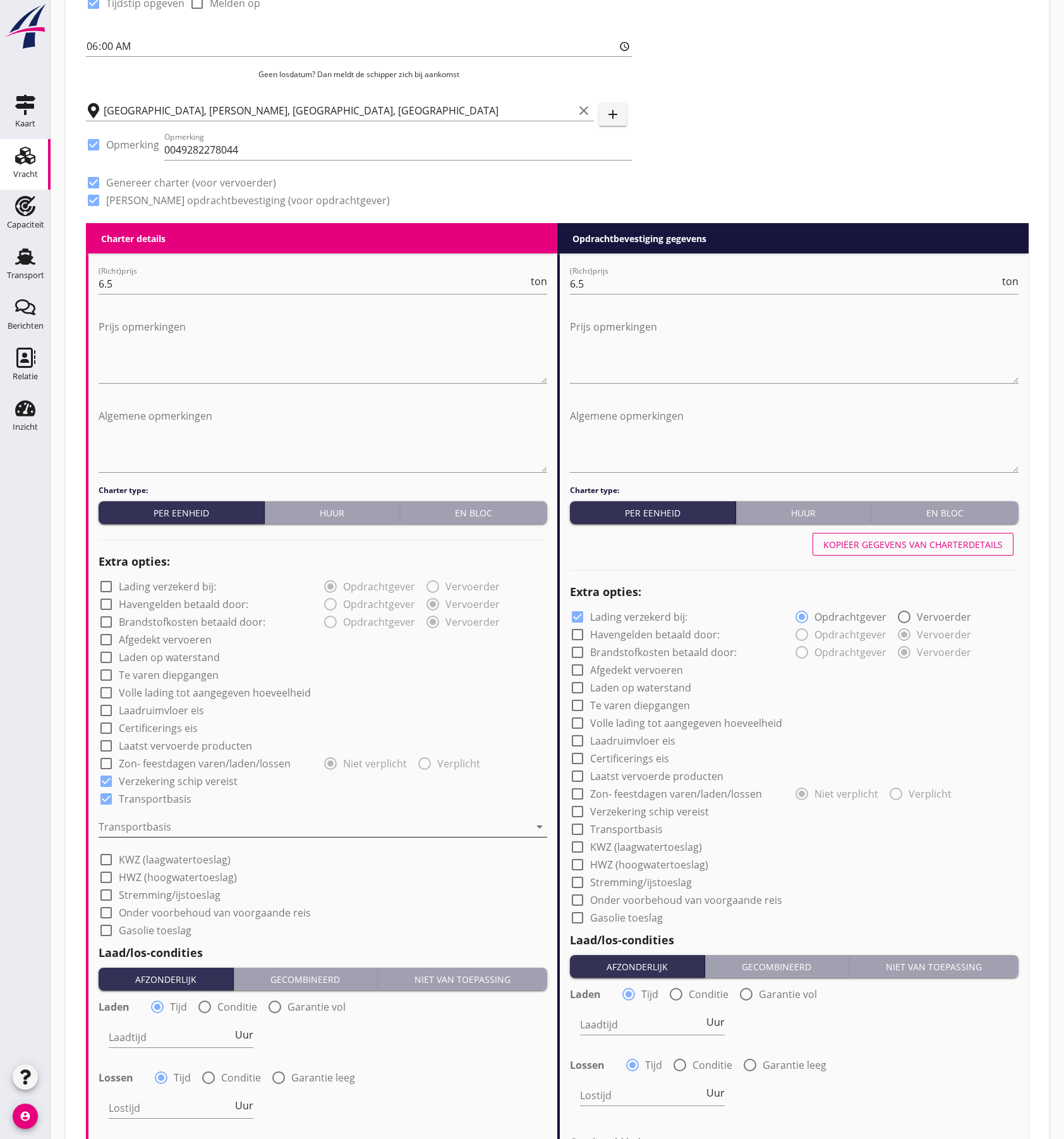
click at [127, 820] on div at bounding box center [314, 826] width 431 height 20
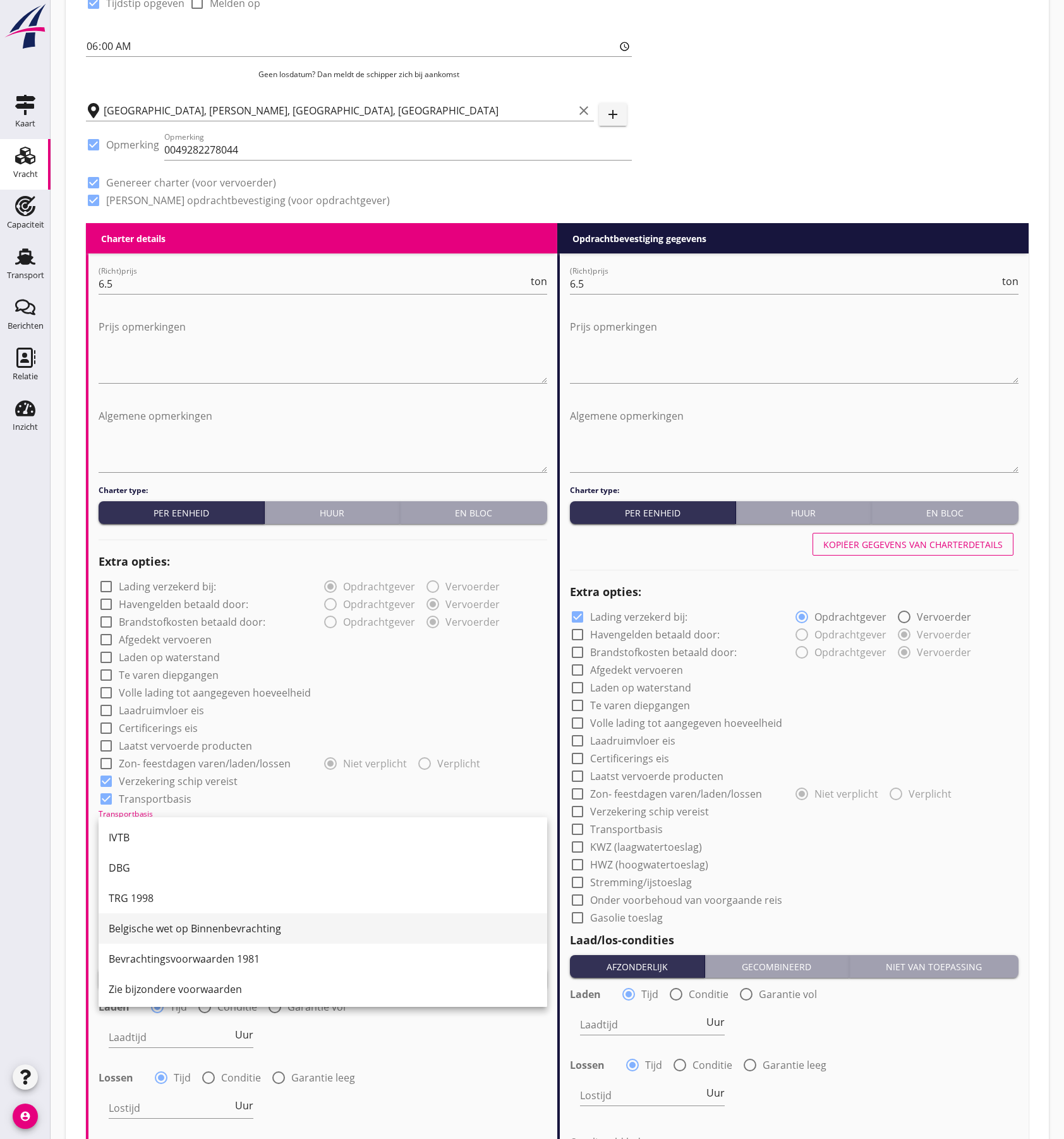
scroll to position [33, 0]
click at [154, 974] on div "CMNI m.u.v. Art 25, lid 2." at bounding box center [323, 986] width 429 height 30
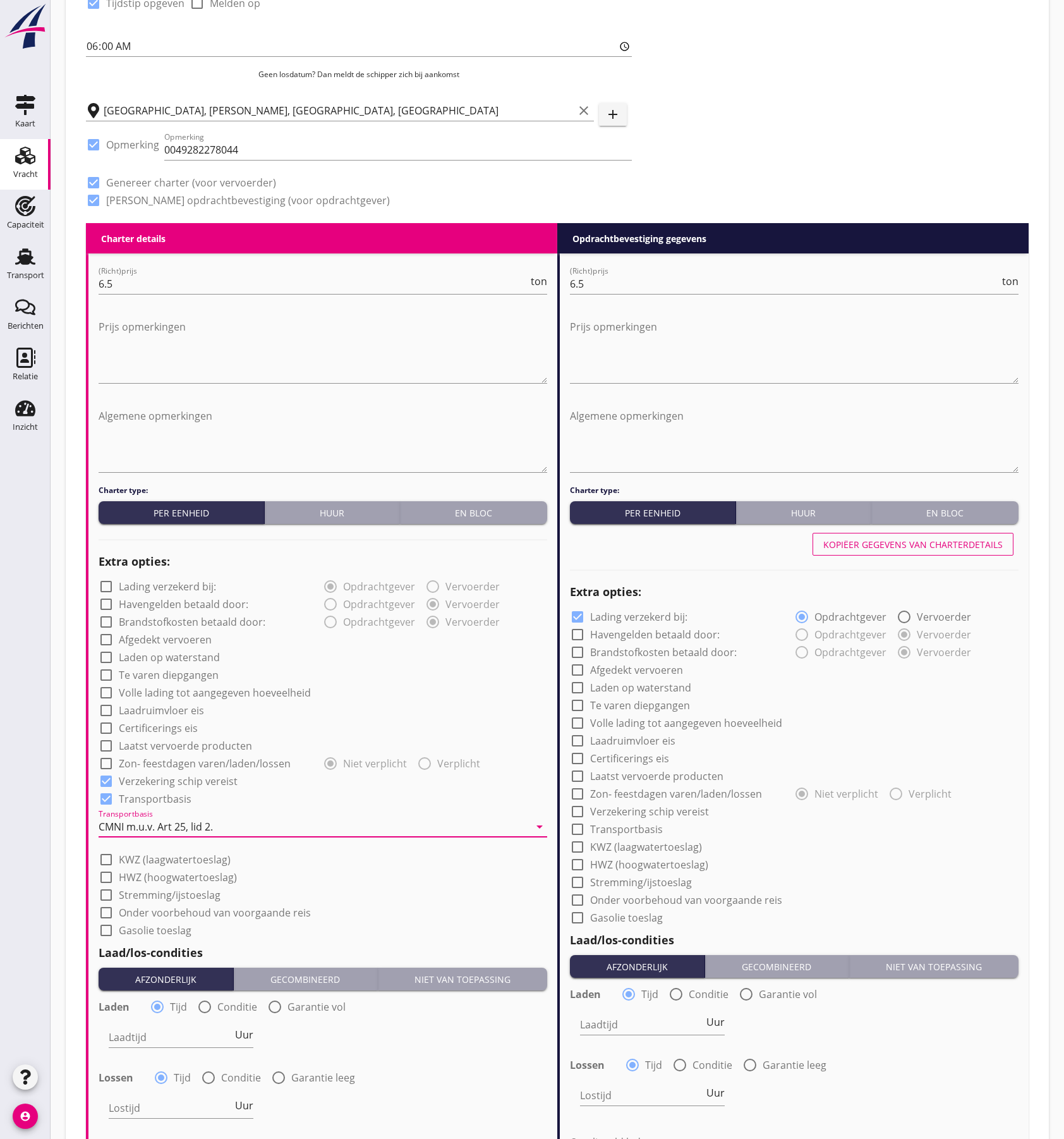
scroll to position [590, 0]
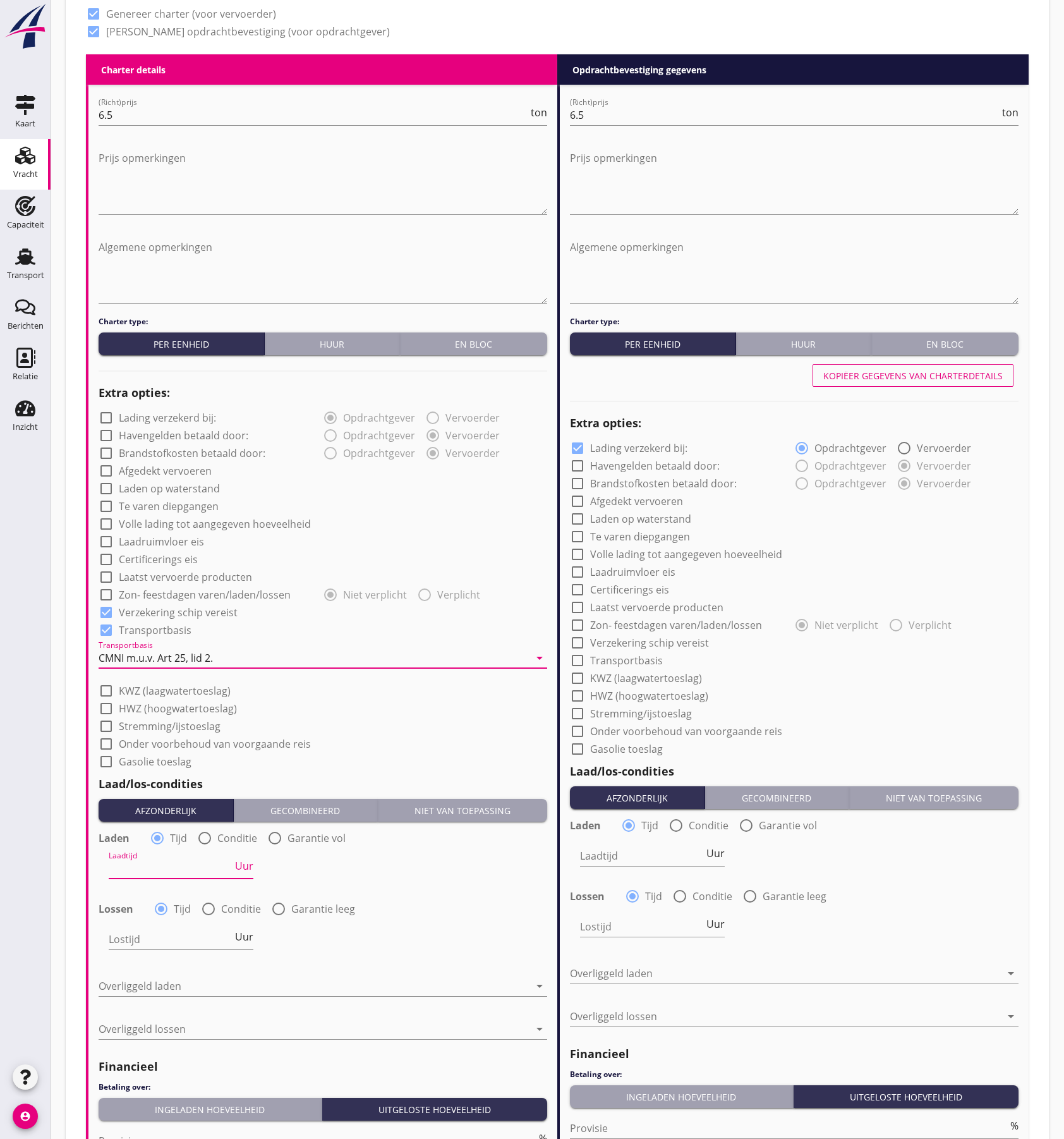
click at [135, 870] on input "Laadtijd" at bounding box center [170, 868] width 124 height 20
type input "24"
click at [137, 936] on input "Lostijd" at bounding box center [170, 938] width 124 height 20
type input "24"
click at [175, 989] on div at bounding box center [314, 986] width 431 height 20
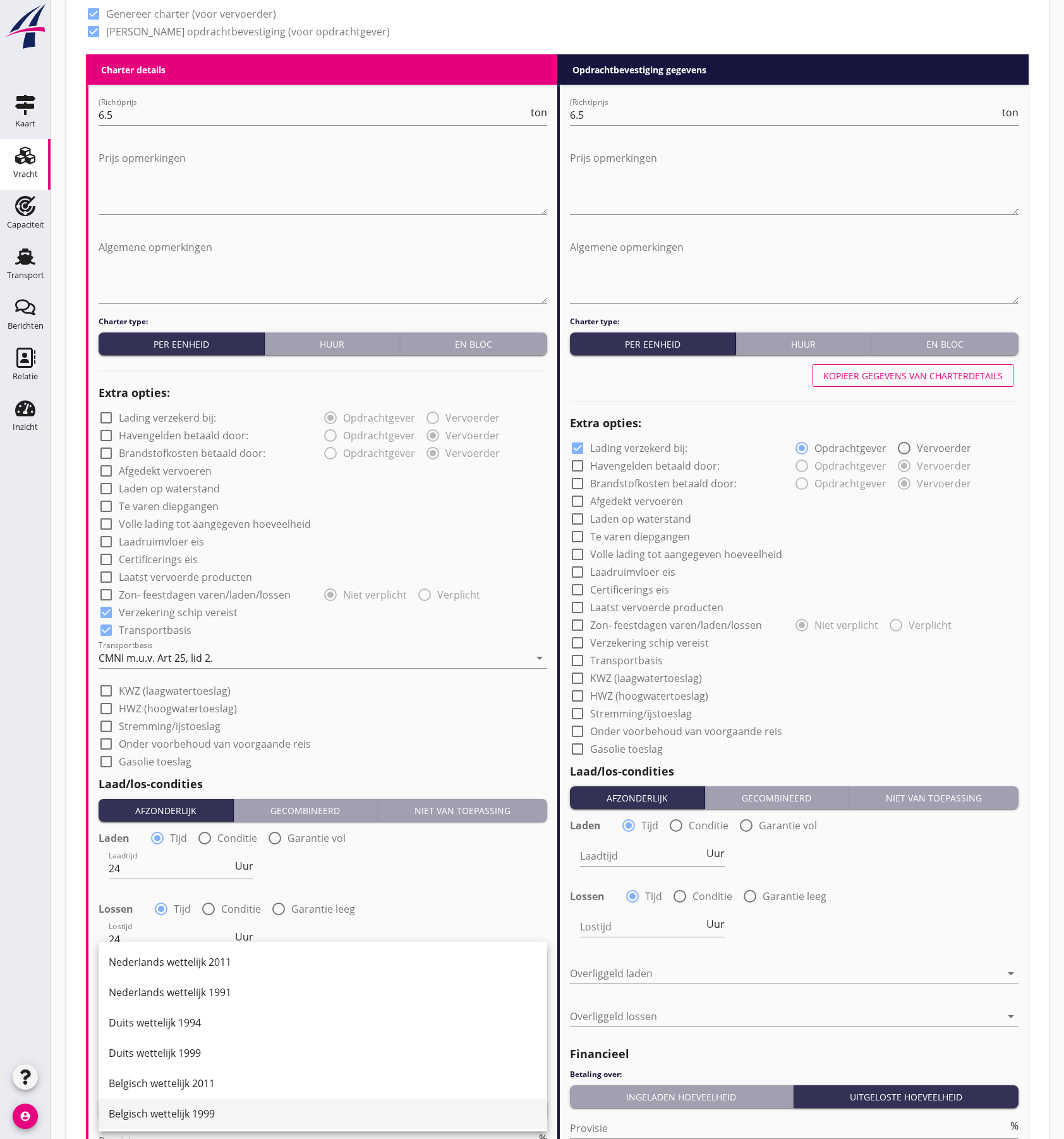
click at [180, 1110] on div "Belgisch wettelijk 1999" at bounding box center [323, 1114] width 429 height 15
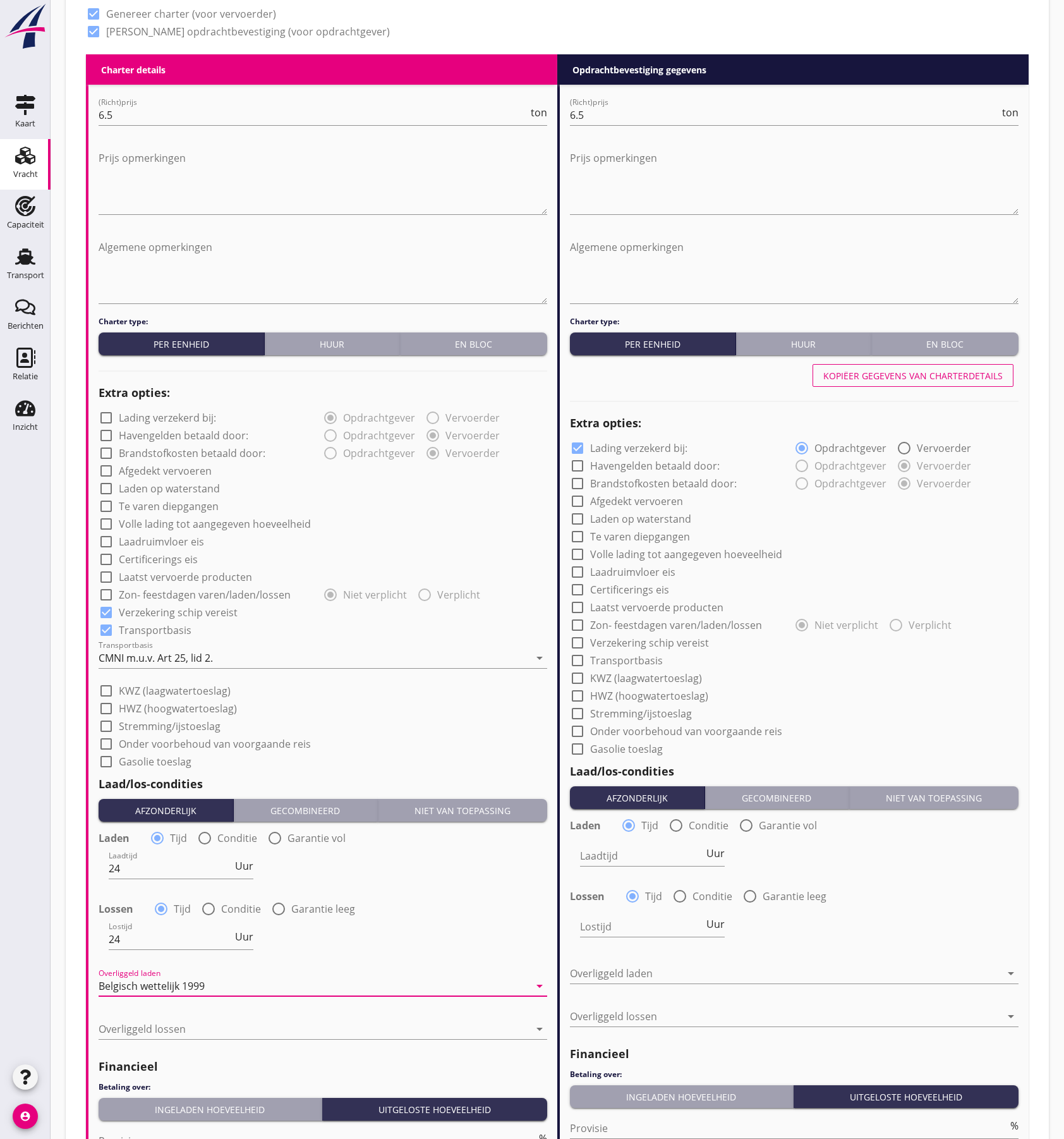
click at [192, 985] on div "Belgisch wettelijk 1999" at bounding box center [152, 986] width 106 height 11
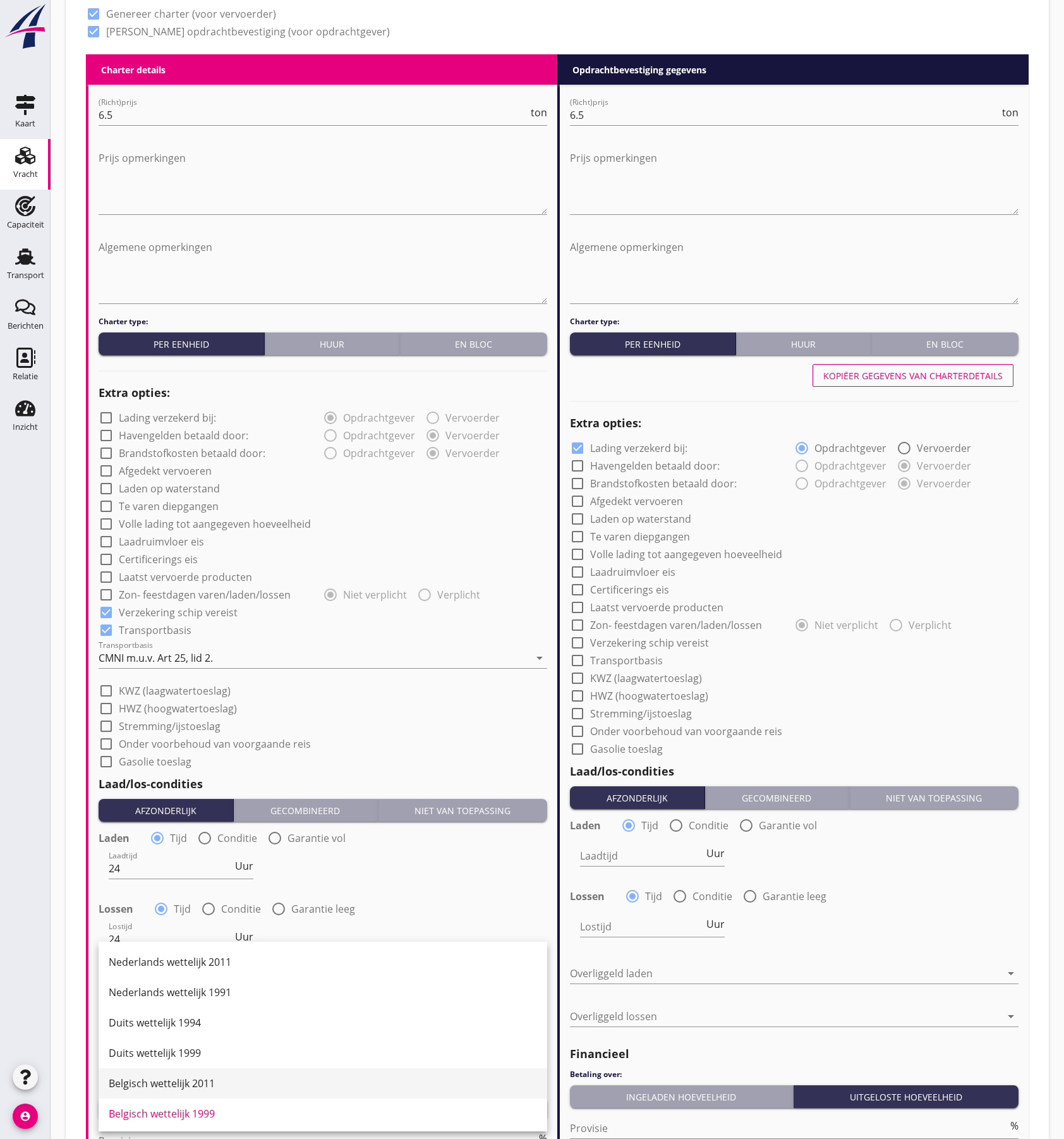
click at [184, 1080] on div "Belgisch wettelijk 2011" at bounding box center [323, 1084] width 429 height 15
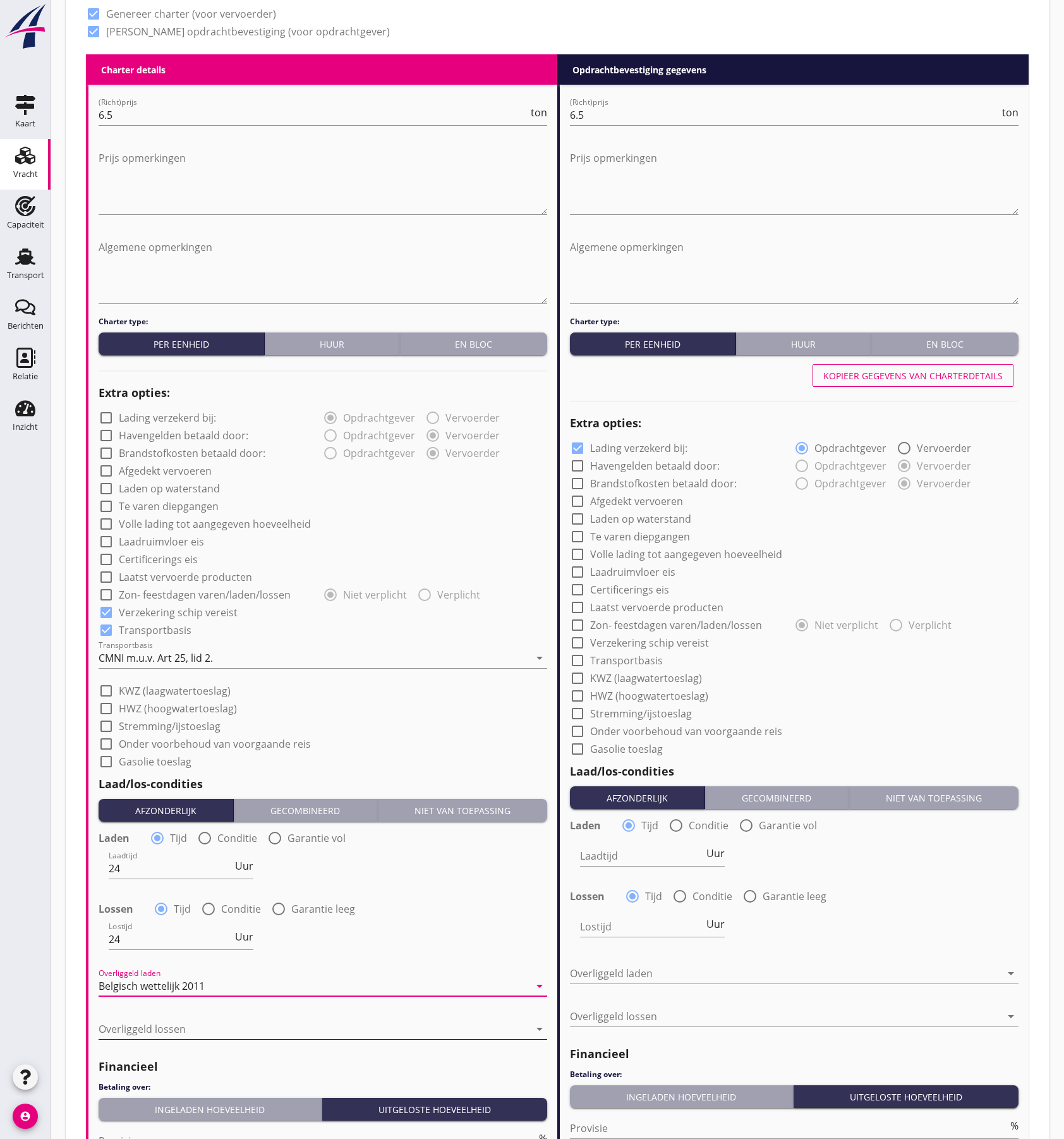
click at [213, 1026] on div at bounding box center [314, 1029] width 431 height 20
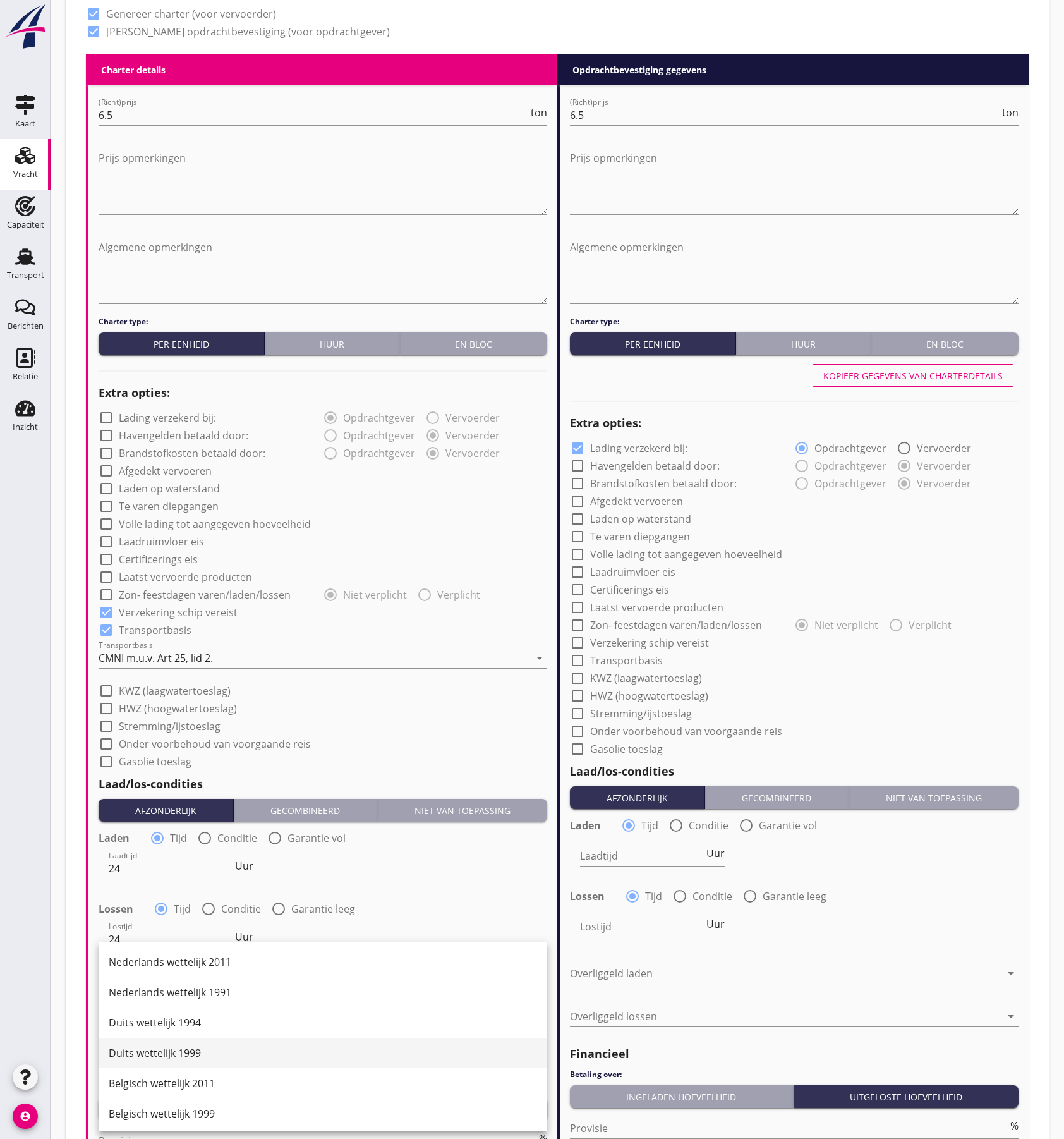
click at [201, 1055] on div "Duits wettelijk 1999" at bounding box center [323, 1053] width 429 height 15
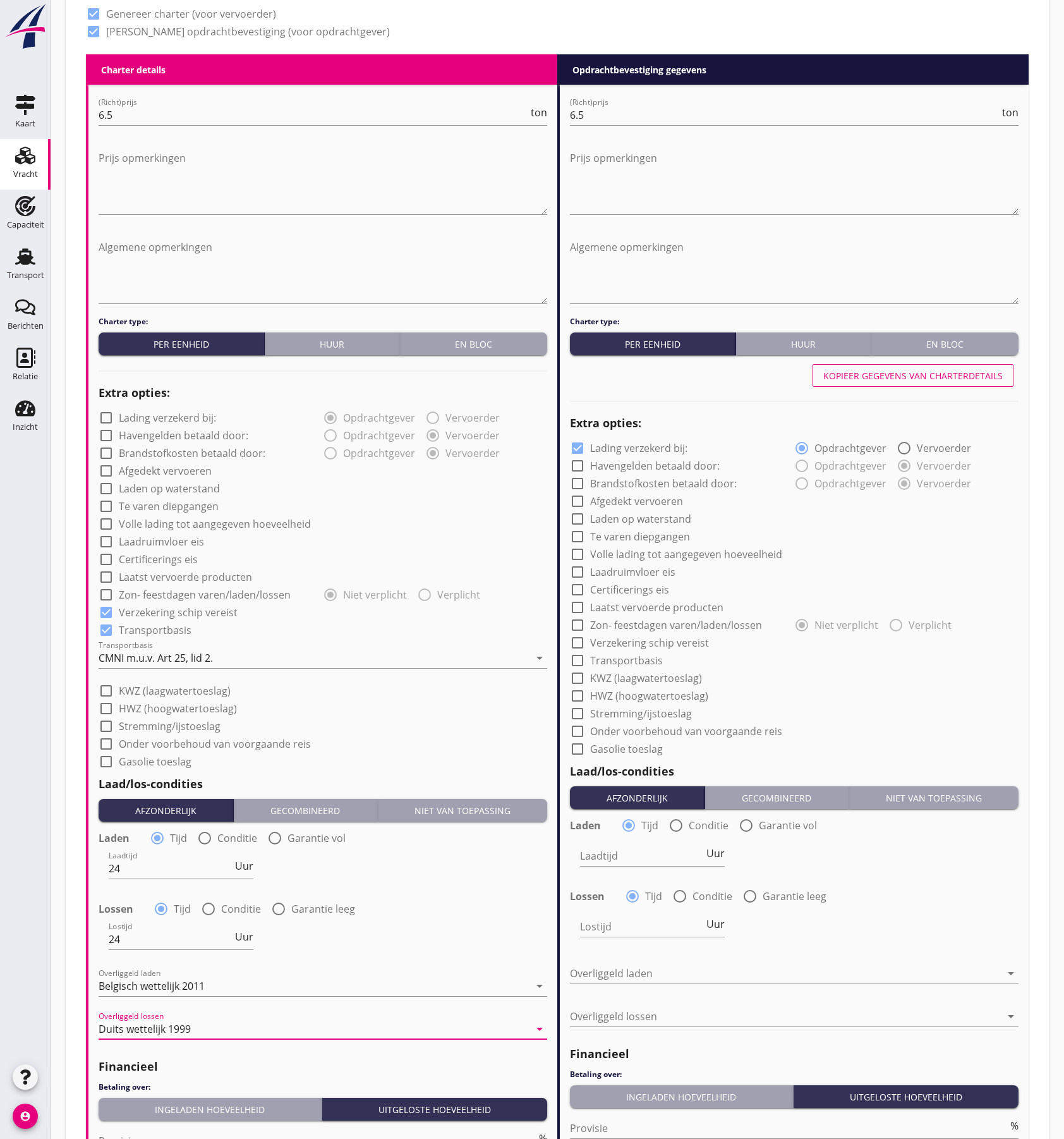
scroll to position [808, 0]
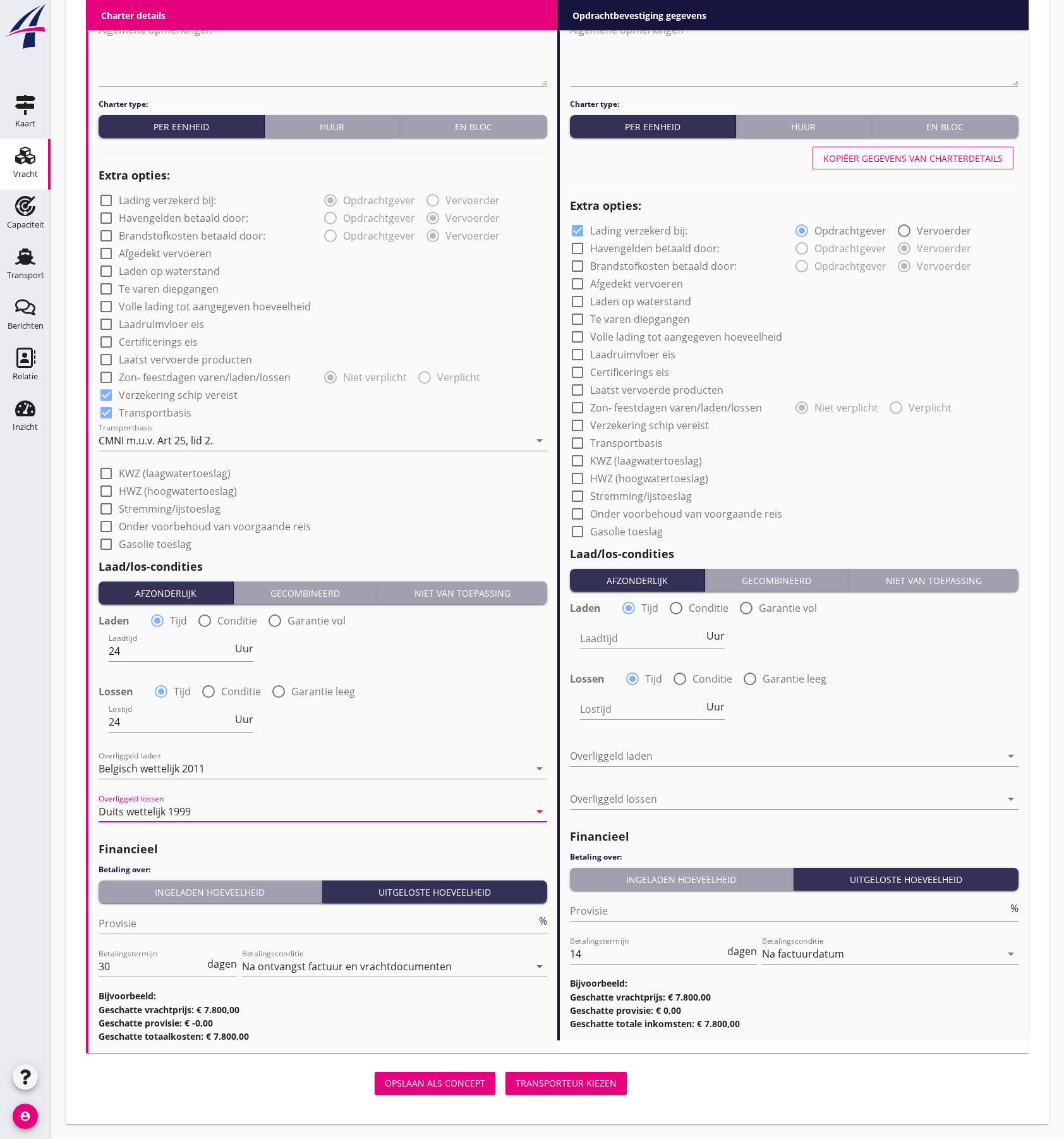
click at [220, 895] on div "Ingeladen hoeveelheid" at bounding box center [209, 892] width 213 height 13
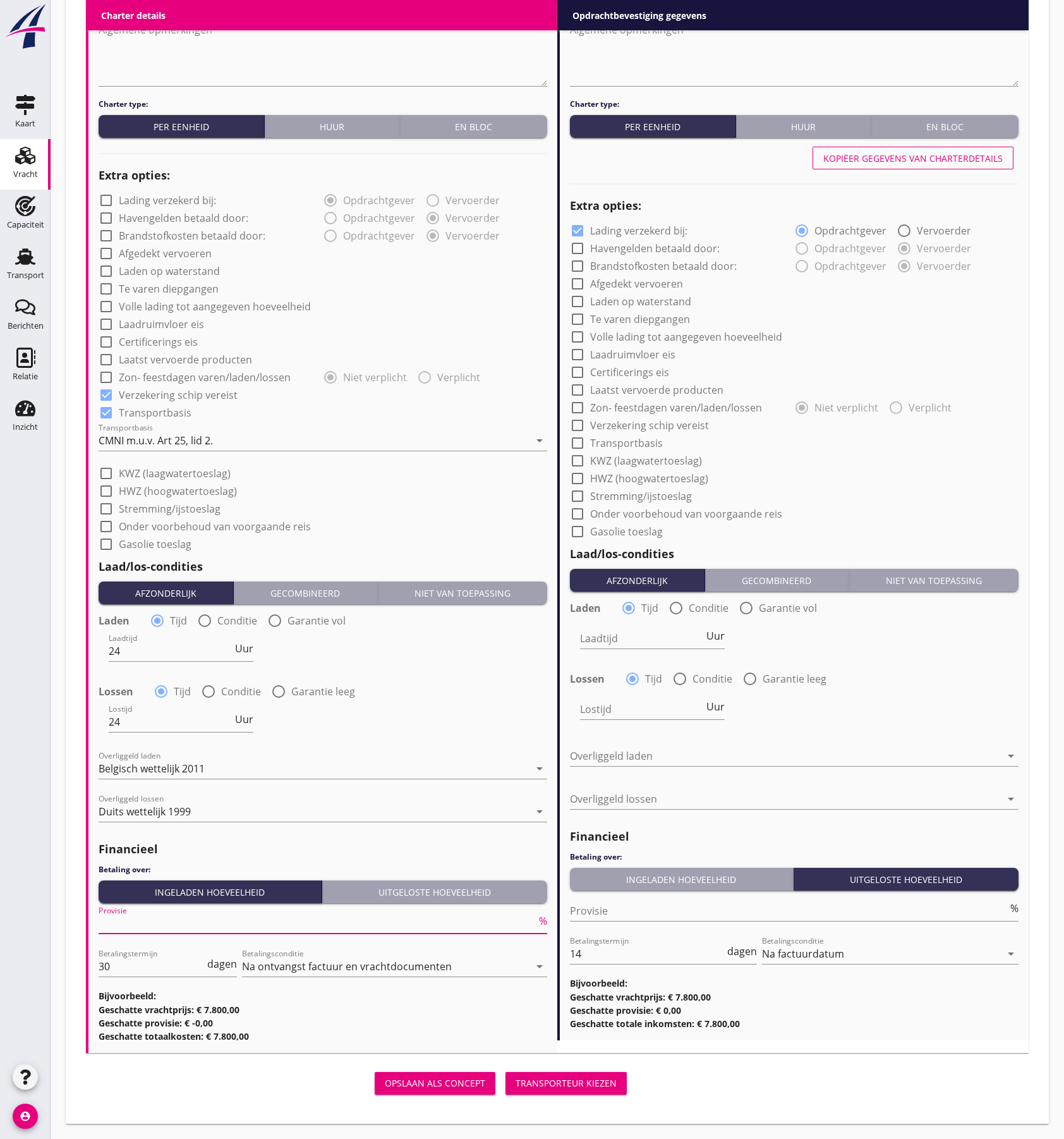
click at [165, 925] on input "Provisie" at bounding box center [318, 923] width 438 height 20
type input "5"
click at [474, 711] on div "Lostijd 24 Uur" at bounding box center [323, 722] width 451 height 46
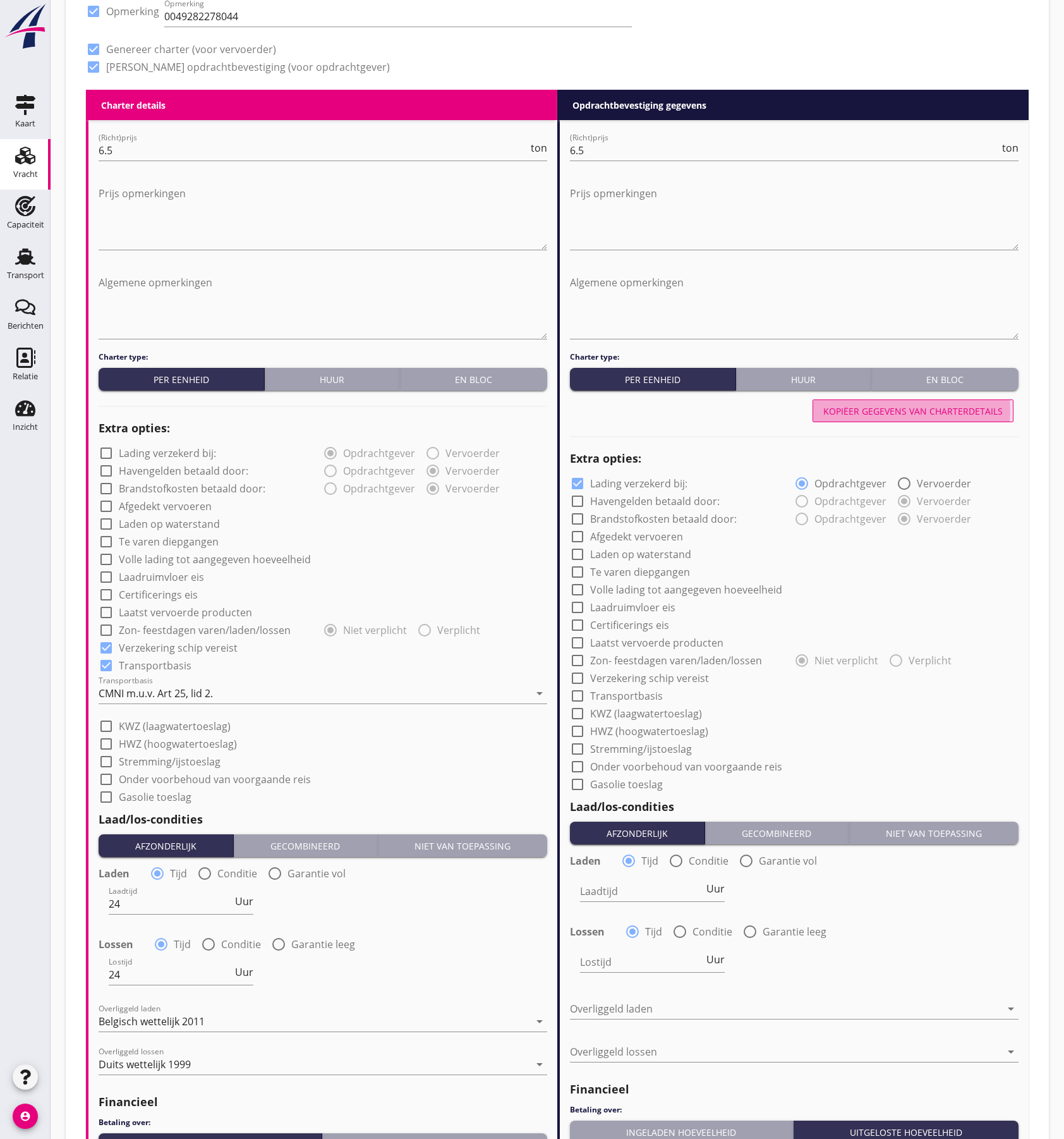
drag, startPoint x: 875, startPoint y: 407, endPoint x: 781, endPoint y: 498, distance: 130.8
click at [874, 407] on div "Kopiëer gegevens van charterdetails" at bounding box center [913, 411] width 180 height 13
checkbox input "false"
checkbox input "true"
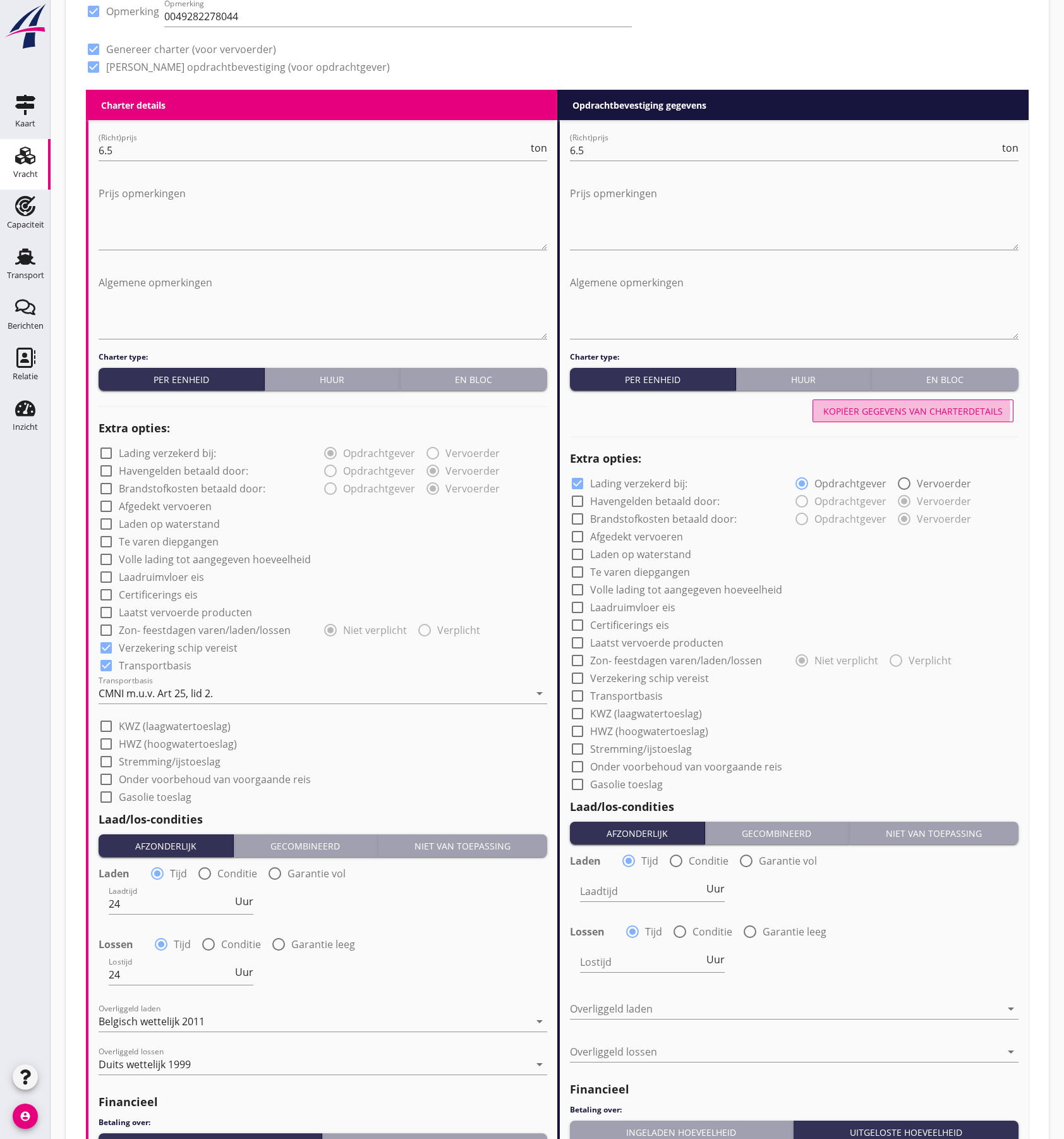
type input "24"
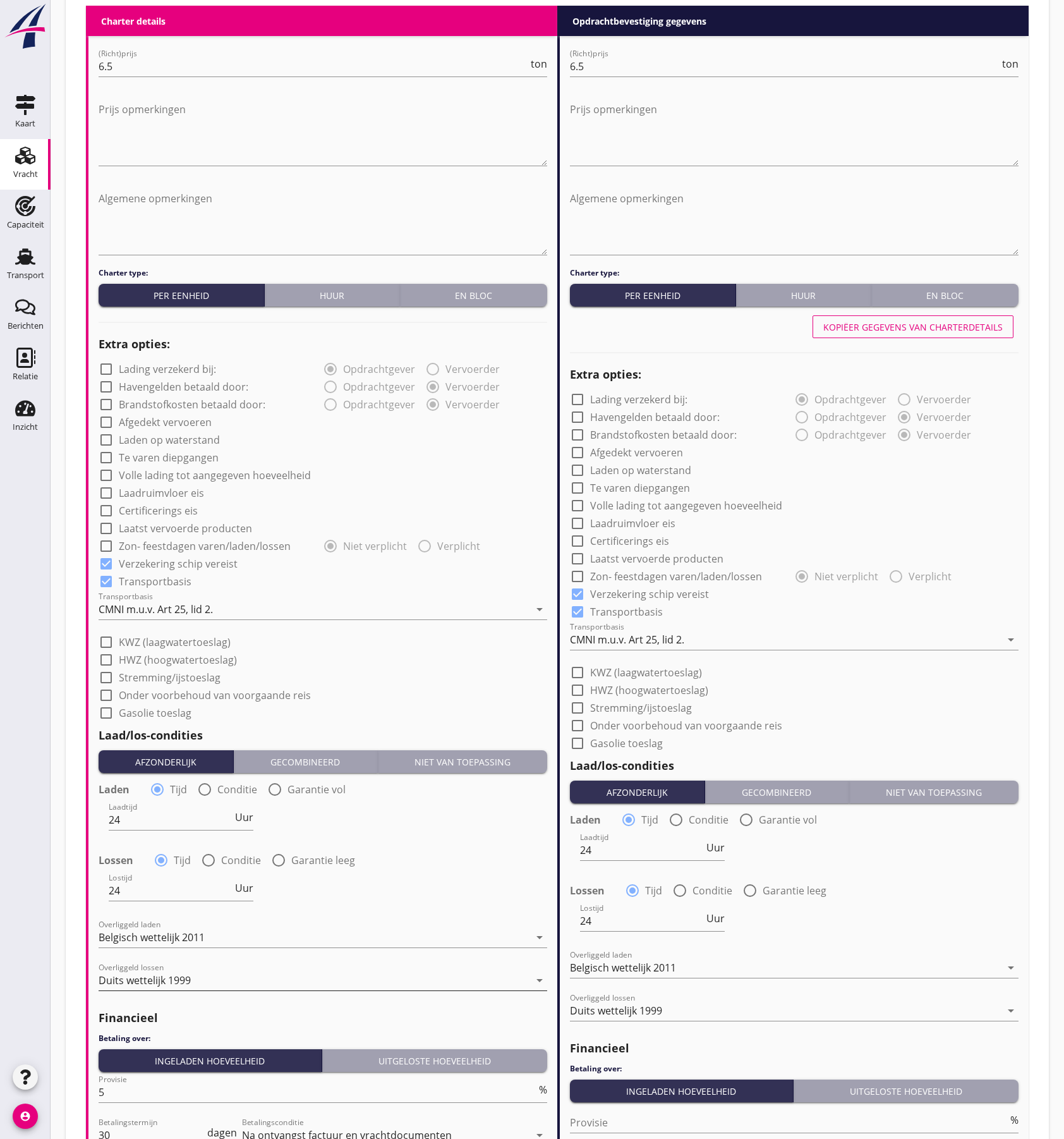
scroll to position [838, 0]
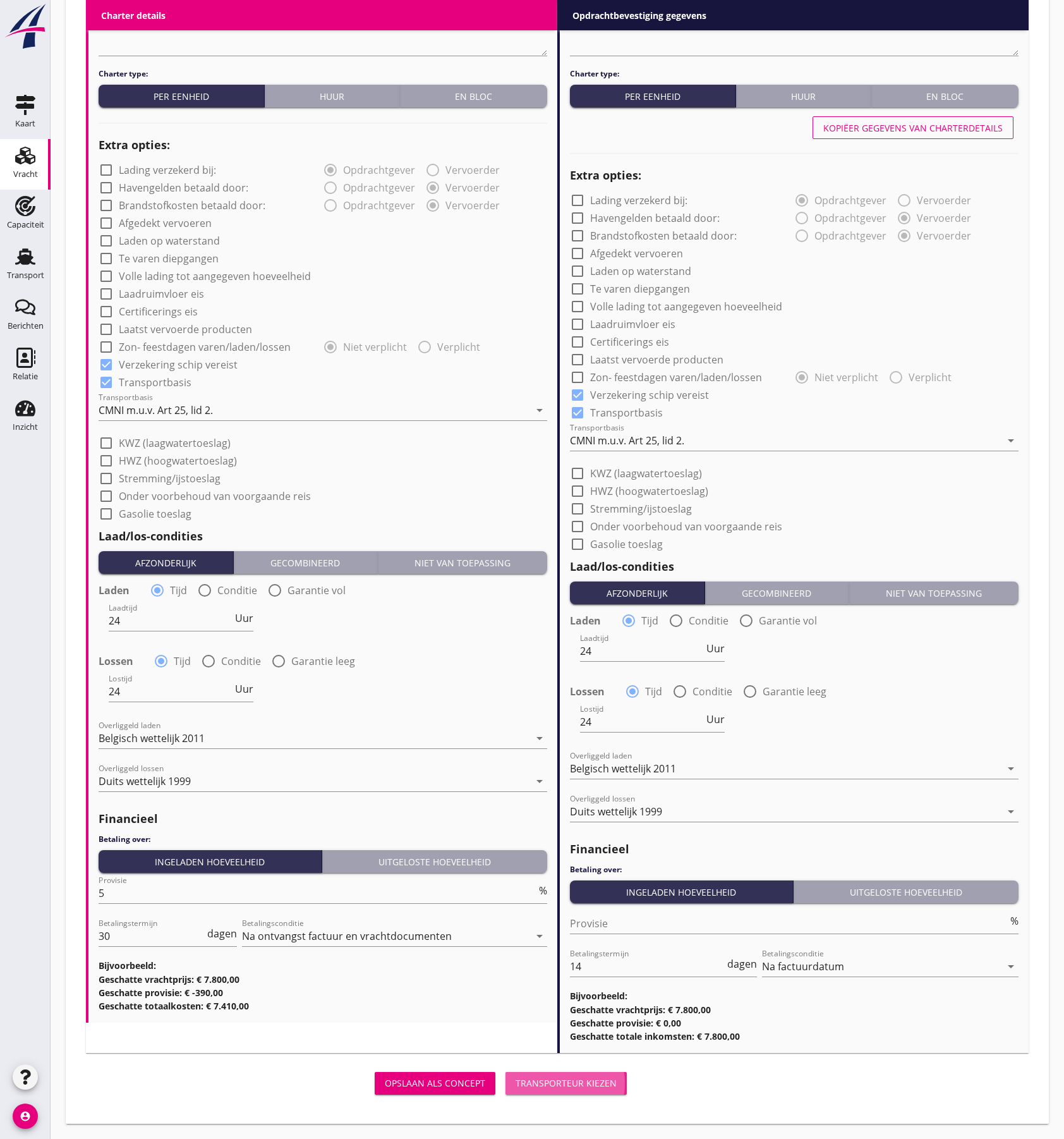
click at [554, 1083] on div "Transporteur kiezen" at bounding box center [566, 1082] width 101 height 13
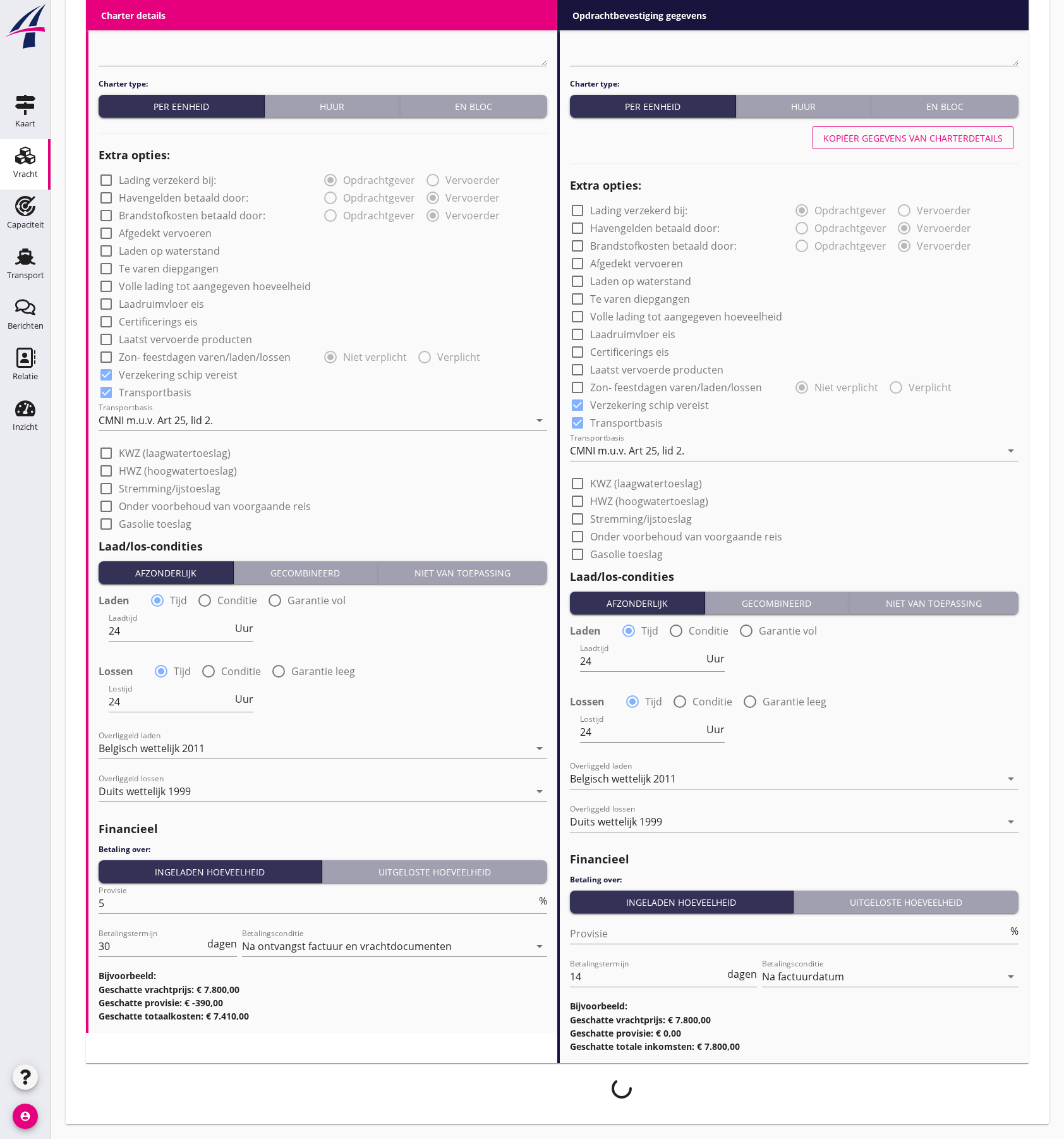
scroll to position [827, 0]
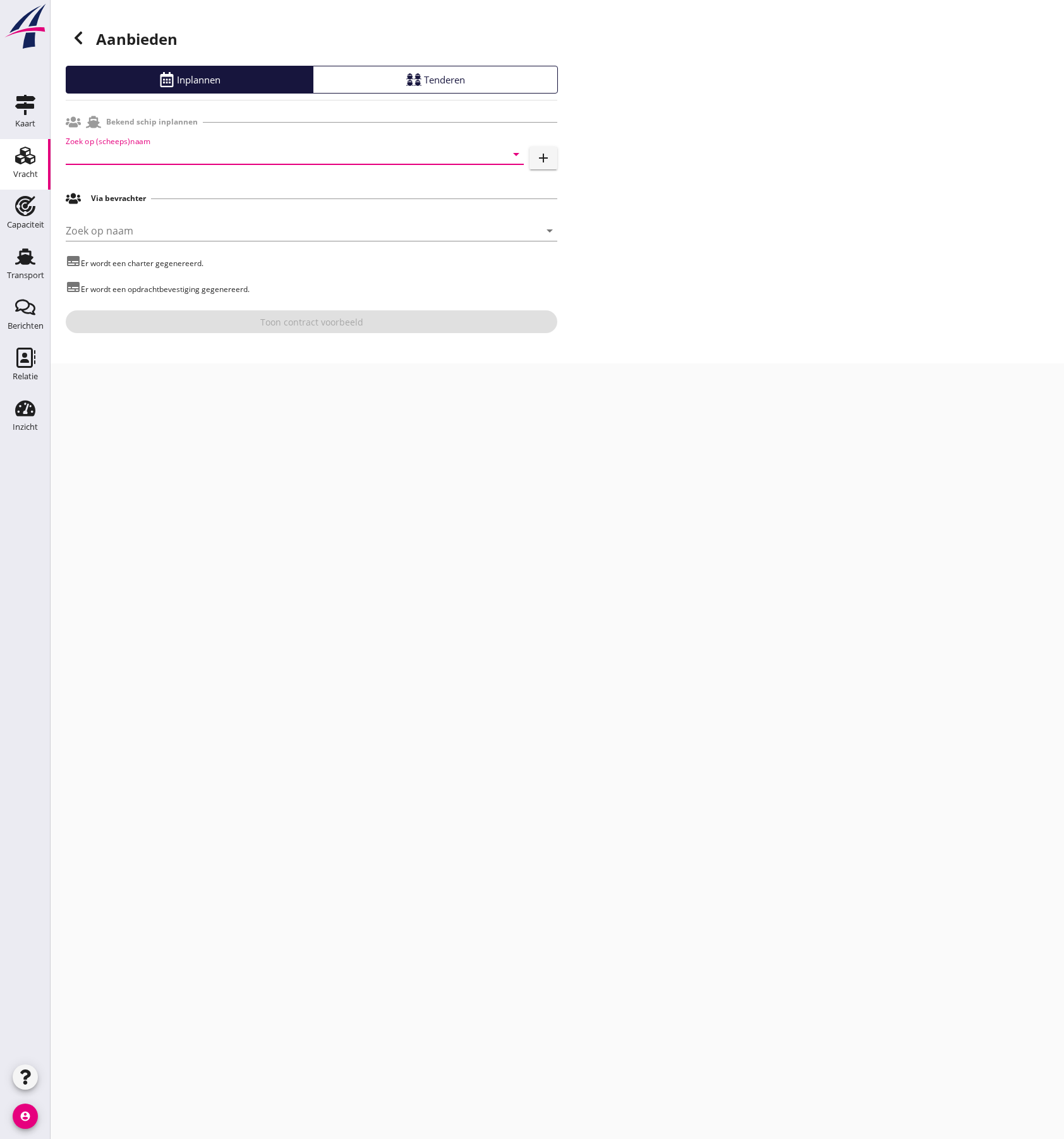
click at [110, 155] on input "Zoek op (scheeps)naam" at bounding box center [276, 153] width 423 height 20
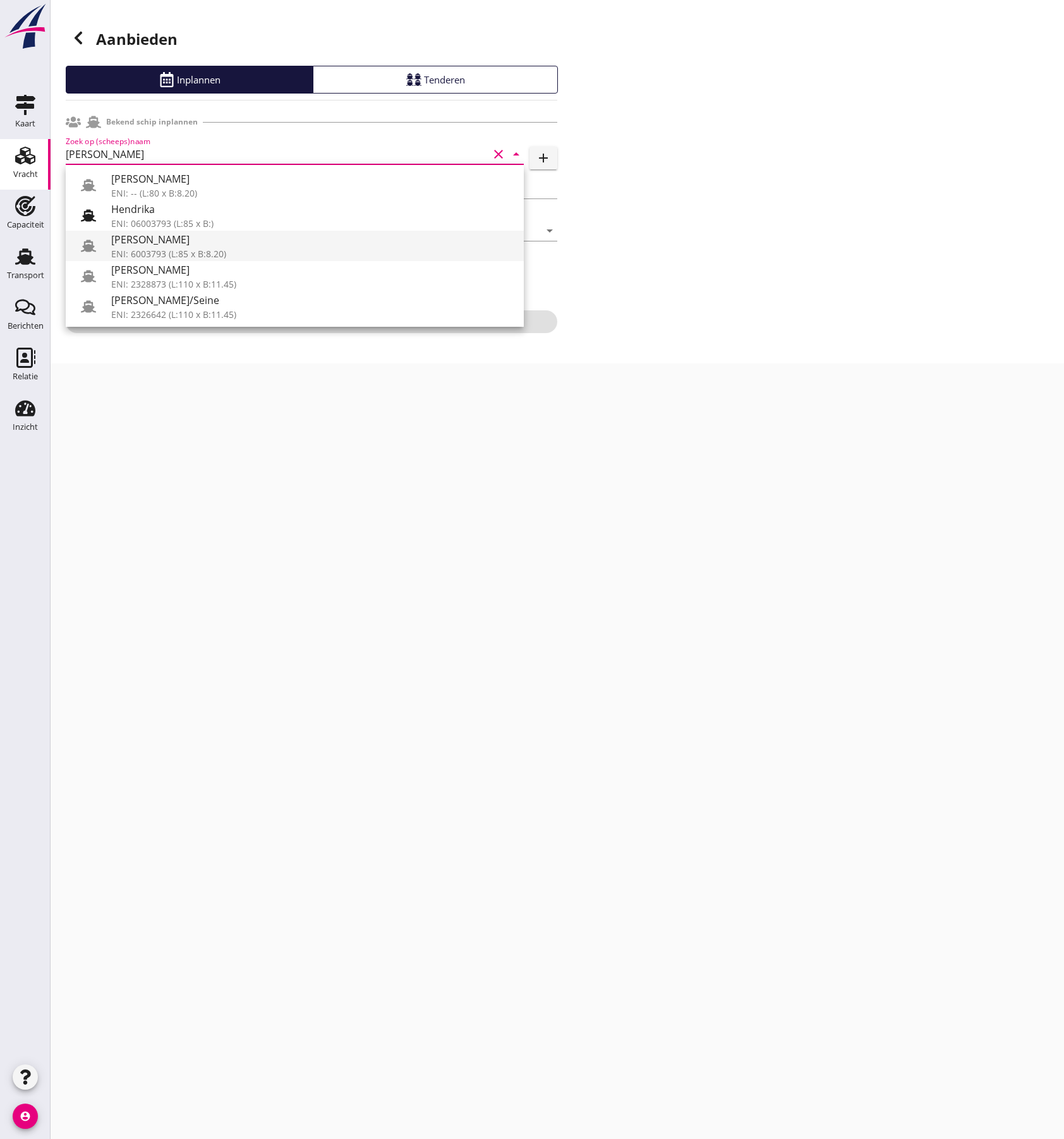
click at [224, 241] on div "[PERSON_NAME]" at bounding box center [312, 239] width 403 height 15
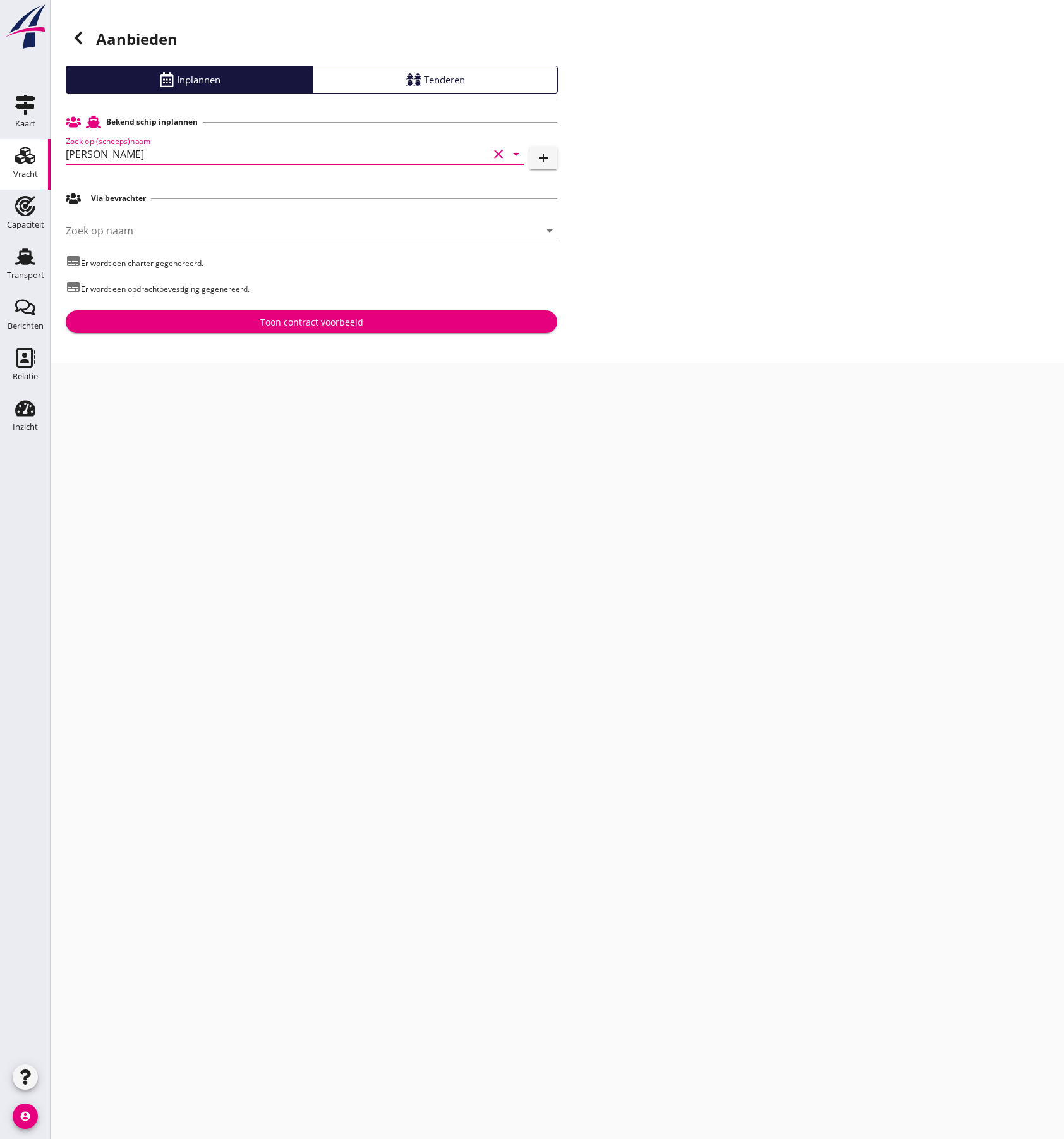
type input "[PERSON_NAME]"
click at [241, 319] on div "Toon contract voorbeeld" at bounding box center [312, 321] width 472 height 13
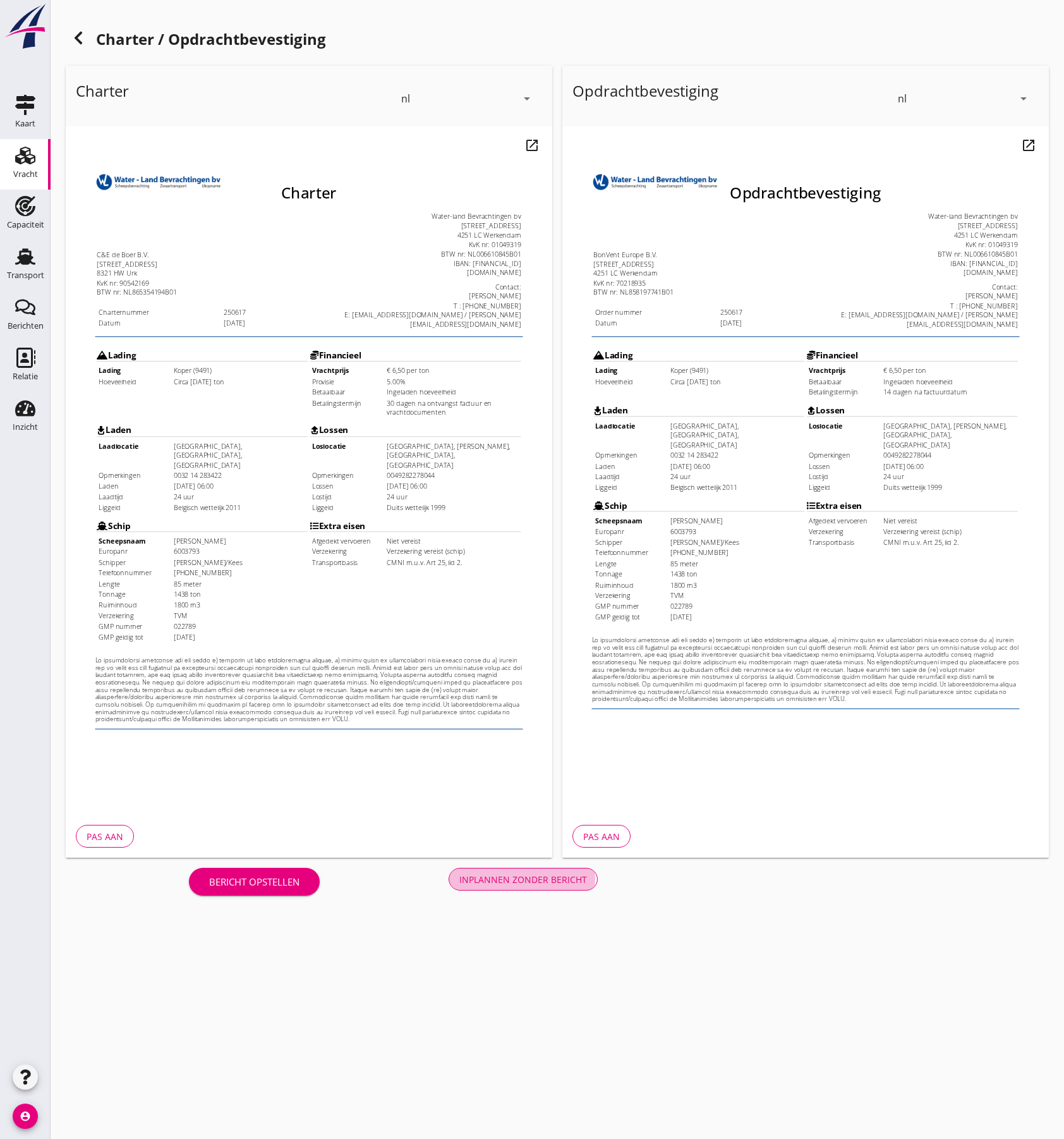
click at [565, 883] on div "Inplannen zonder bericht" at bounding box center [523, 879] width 127 height 13
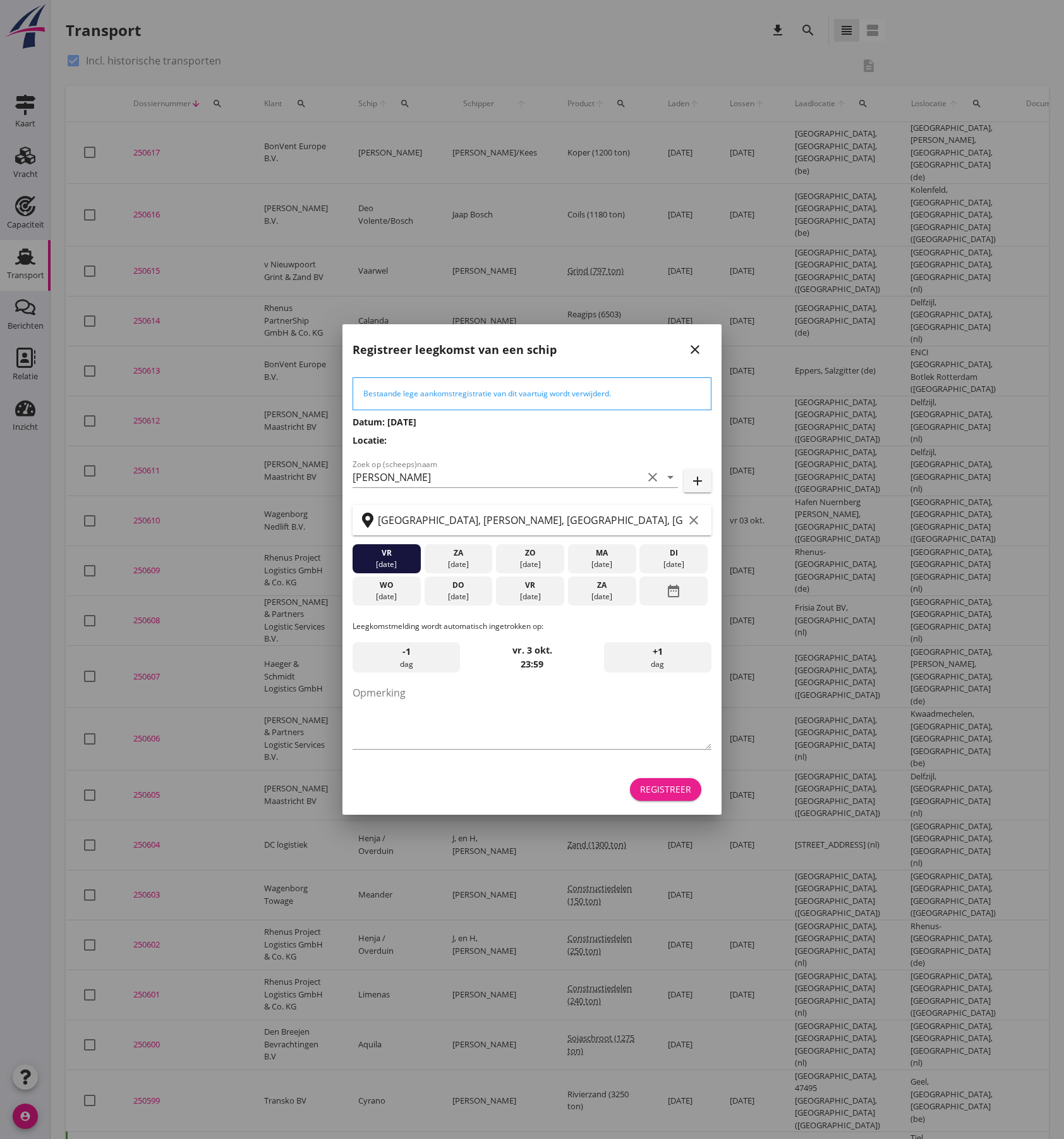
click at [677, 790] on div "Registreer" at bounding box center [665, 789] width 51 height 13
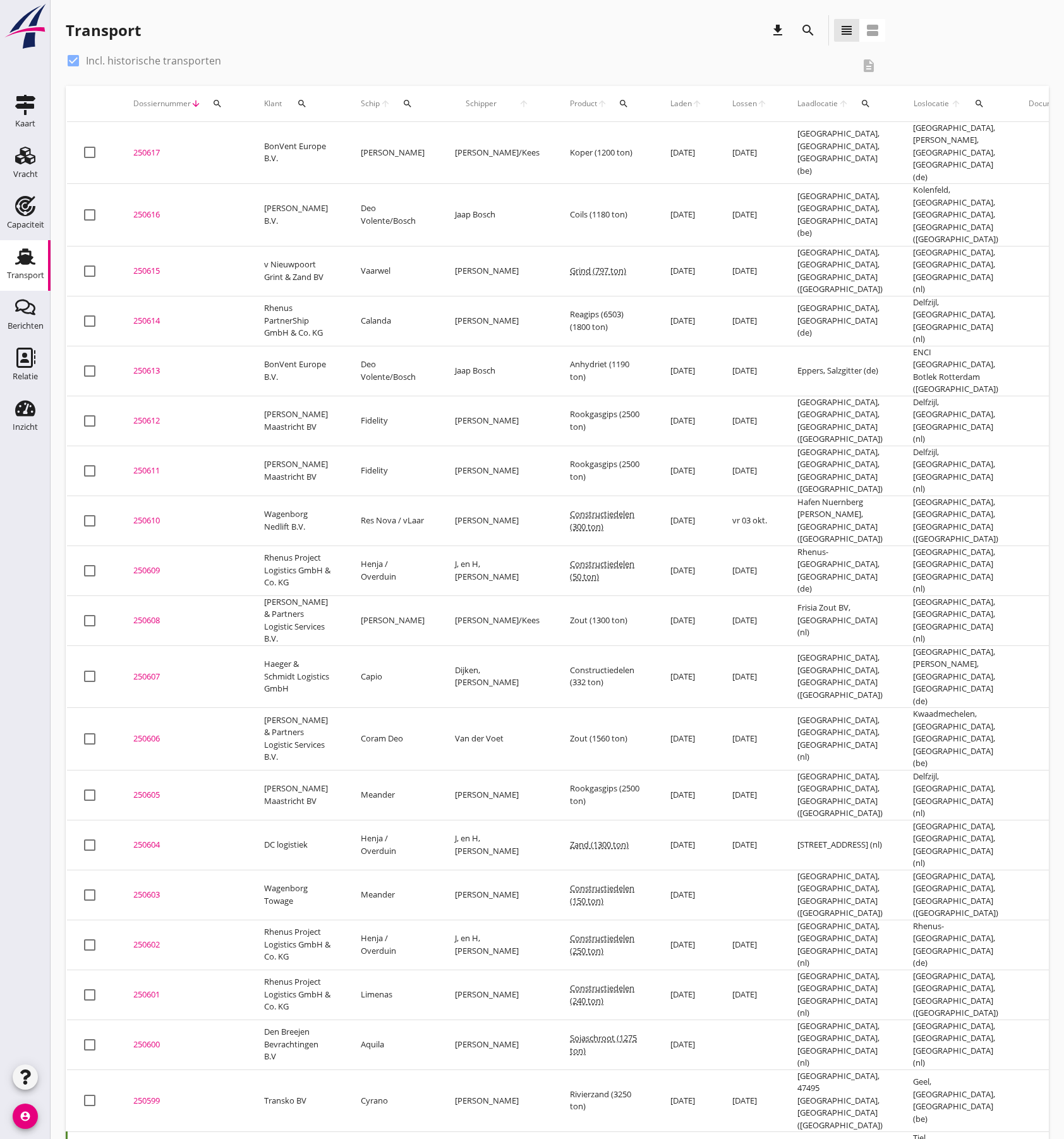
click at [145, 152] on div "250617" at bounding box center [183, 152] width 101 height 13
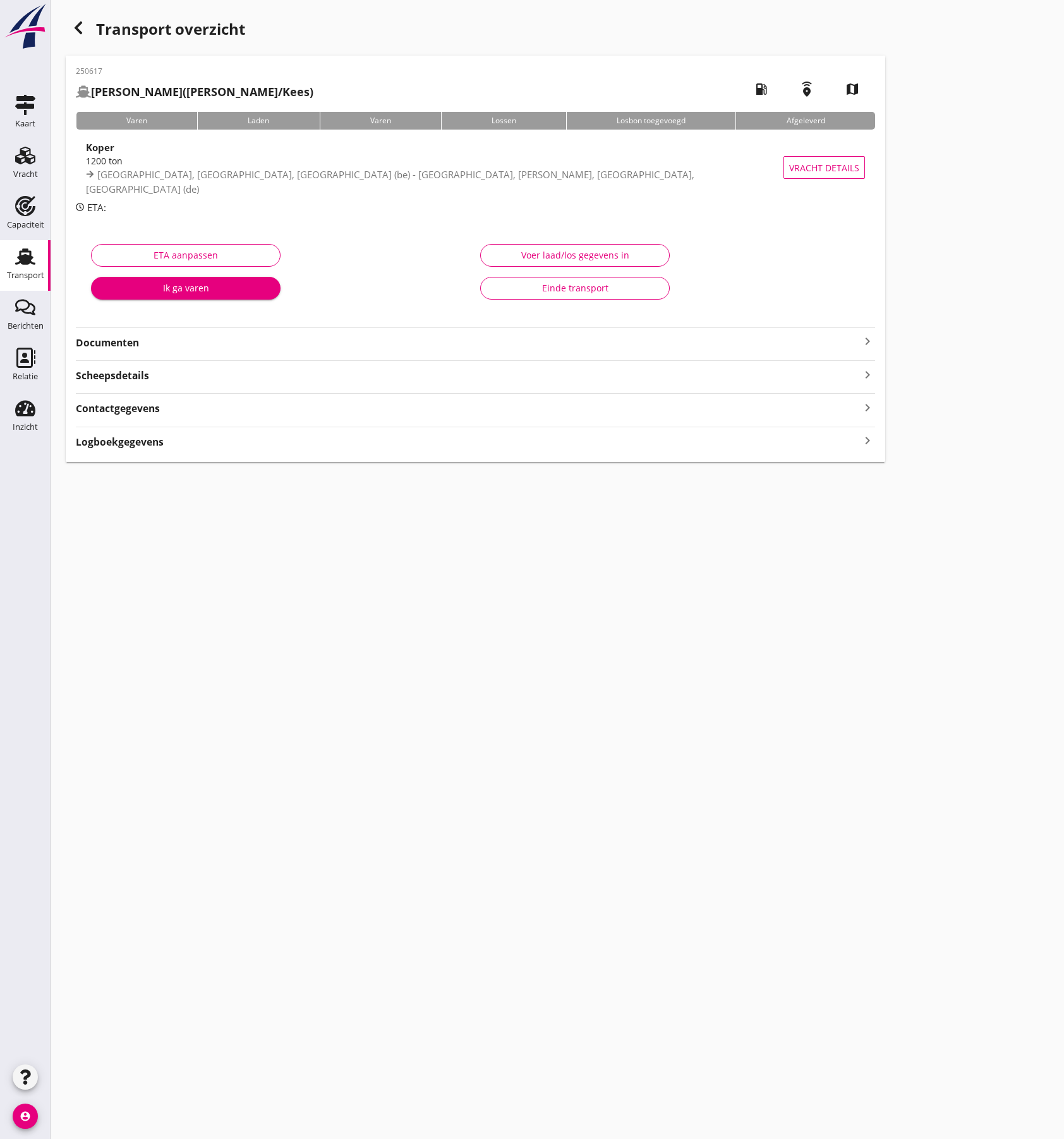
click at [398, 344] on strong "Documenten" at bounding box center [467, 343] width 784 height 15
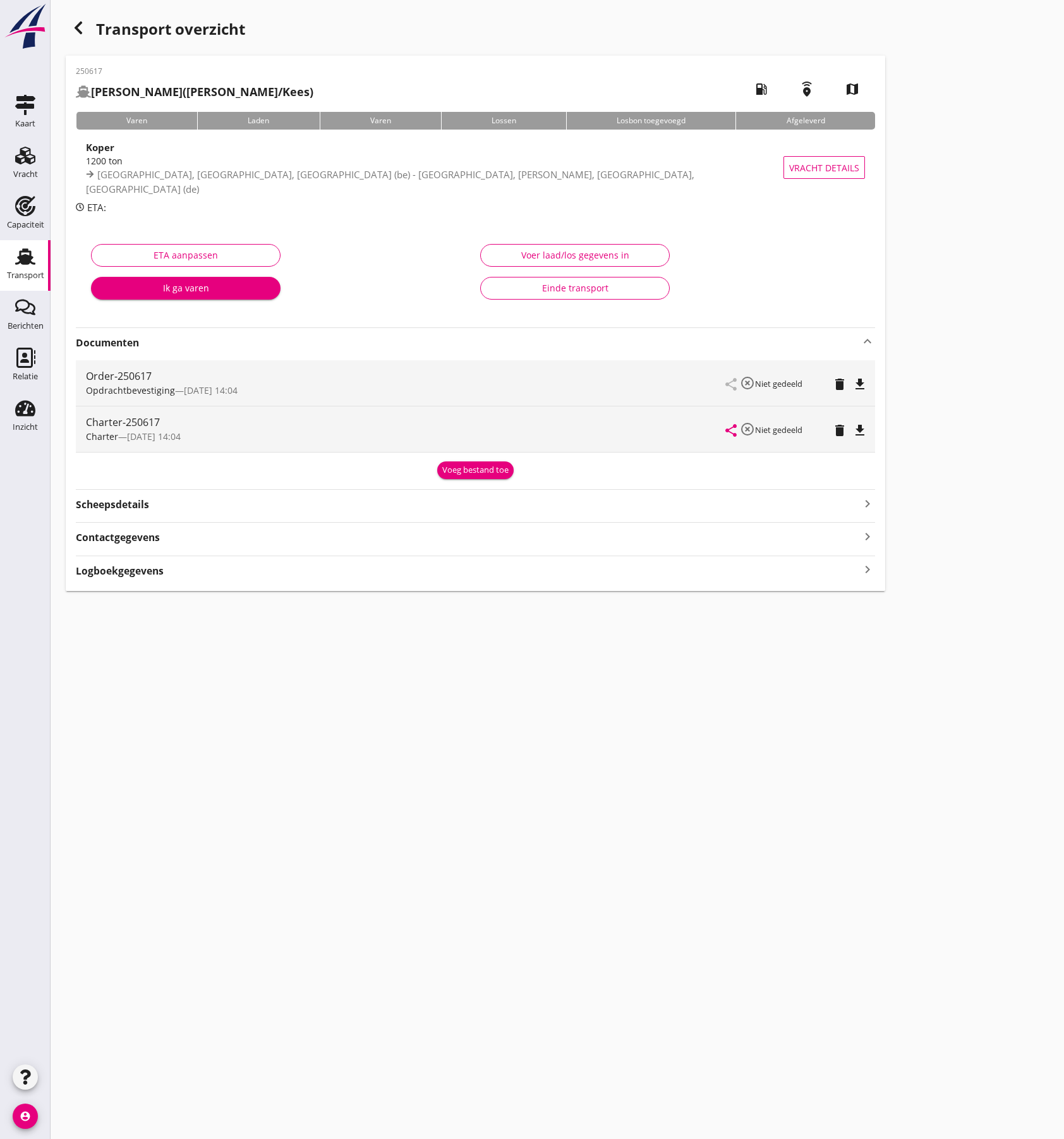
click at [857, 378] on icon "file_download" at bounding box center [860, 385] width 15 height 15
click at [863, 429] on icon "file_download" at bounding box center [860, 430] width 15 height 15
